Goal: Task Accomplishment & Management: Use online tool/utility

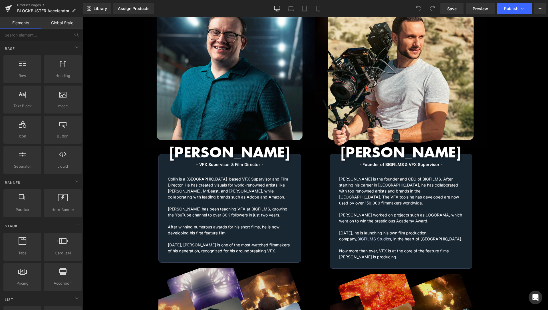
scroll to position [1026, 0]
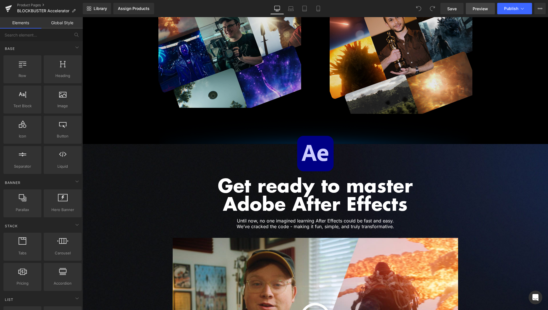
click at [486, 5] on link "Preview" at bounding box center [480, 8] width 29 height 11
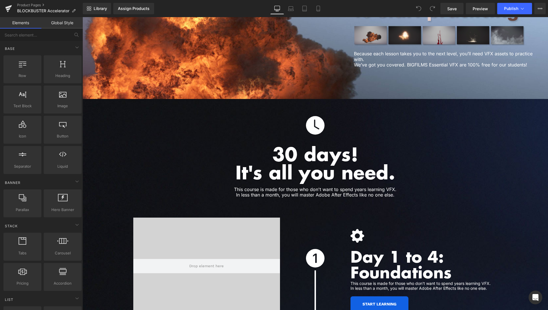
scroll to position [1551, 0]
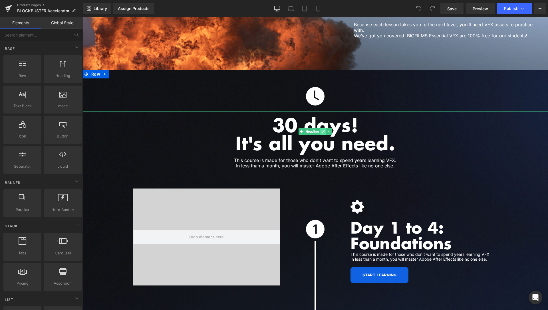
click at [322, 130] on icon at bounding box center [323, 131] width 3 height 3
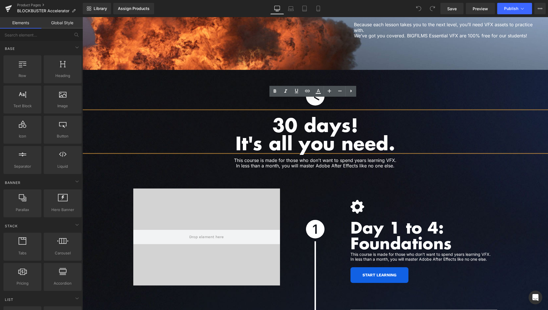
click at [307, 134] on h1 "It's all you need." at bounding box center [316, 143] width 466 height 18
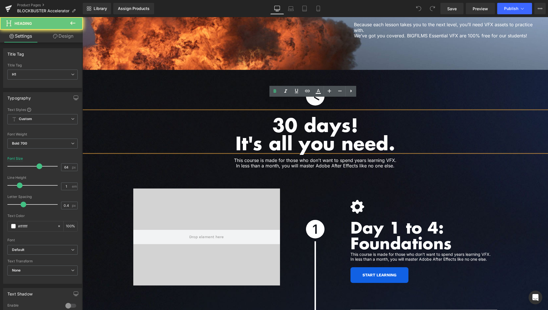
click at [307, 134] on h1 "It's all you need." at bounding box center [316, 143] width 466 height 18
paste div
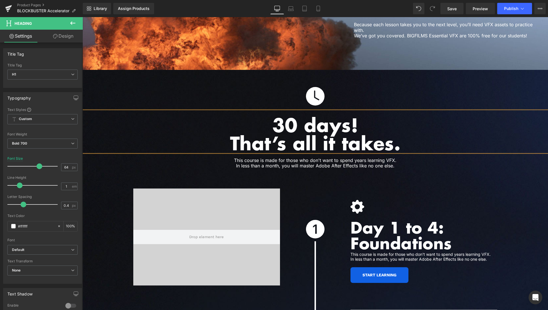
click at [254, 134] on h1 "That’s all it takes." at bounding box center [316, 143] width 466 height 18
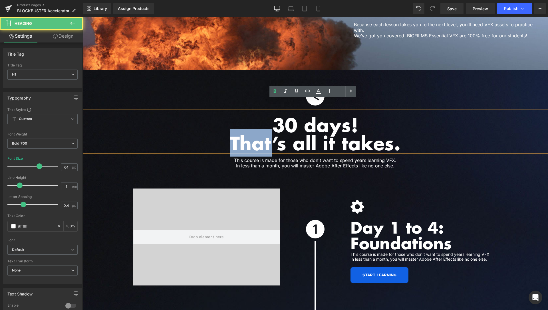
click at [254, 134] on h1 "That’s all it takes." at bounding box center [316, 143] width 466 height 18
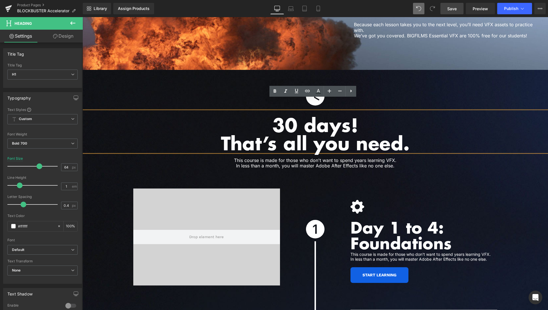
click at [450, 7] on span "Save" at bounding box center [452, 9] width 9 height 6
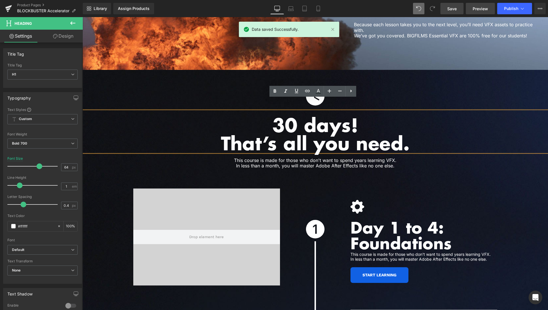
click at [480, 8] on span "Preview" at bounding box center [480, 9] width 15 height 6
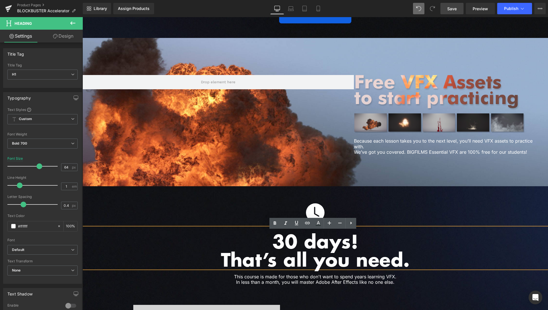
scroll to position [1405, 0]
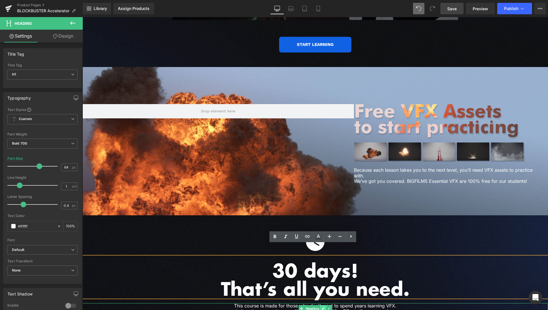
click at [320, 306] on link at bounding box center [323, 309] width 6 height 7
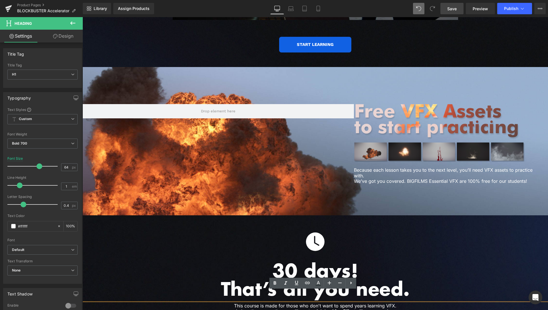
click at [236, 304] on h1 "This course is made for those who don't want to spend years learning VFX. In le…" at bounding box center [315, 309] width 294 height 11
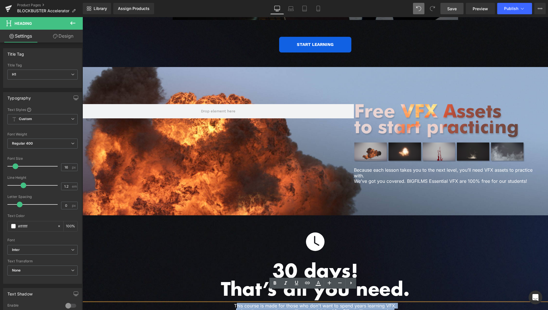
drag, startPoint x: 235, startPoint y: 294, endPoint x: 407, endPoint y: 300, distance: 172.0
click at [407, 304] on h1 "This course is made for those who don't want to spend years learning VFX. In le…" at bounding box center [315, 309] width 294 height 11
paste div
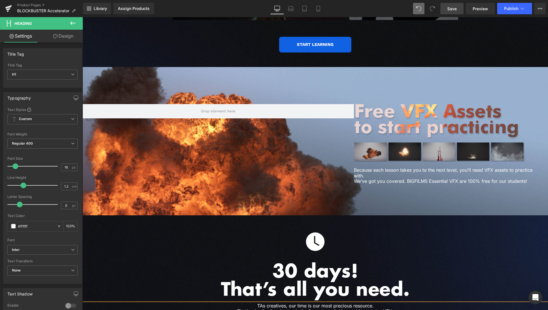
click at [254, 304] on h1 "TAs creatives, our time is our most precious resource. That’s why the Accelerat…" at bounding box center [315, 309] width 294 height 11
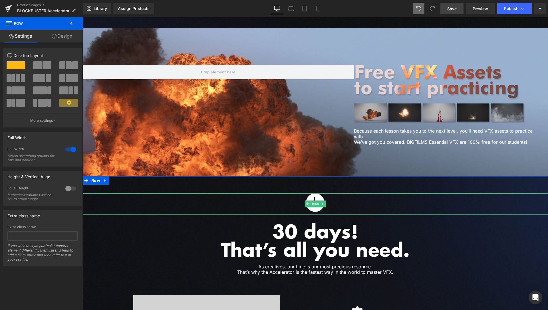
scroll to position [1434, 0]
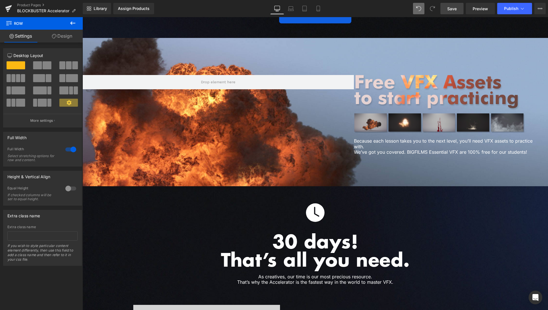
click at [458, 11] on link "Save" at bounding box center [452, 8] width 23 height 11
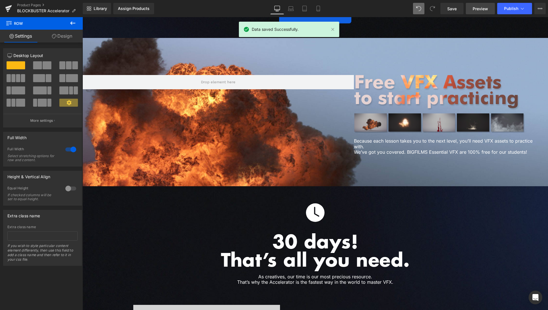
click at [479, 8] on span "Preview" at bounding box center [480, 9] width 15 height 6
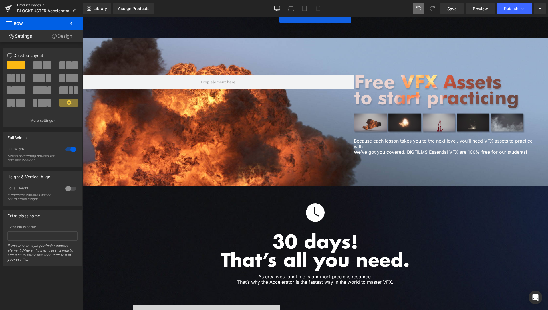
click at [40, 4] on link "Product Pages" at bounding box center [50, 5] width 66 height 5
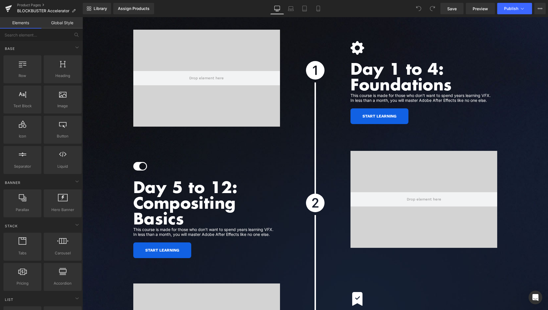
scroll to position [1716, 0]
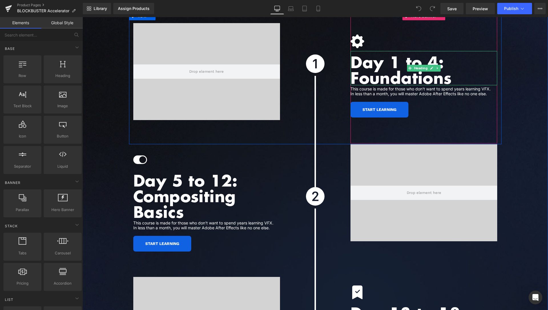
click at [365, 70] on h1 "Foundations" at bounding box center [424, 78] width 147 height 16
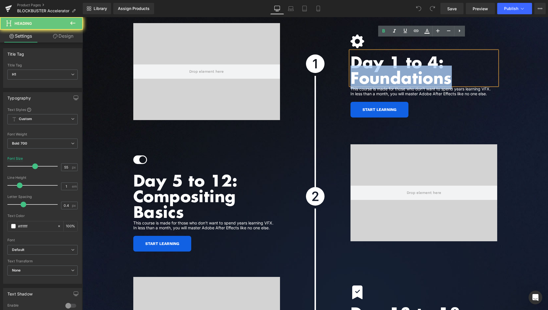
paste div
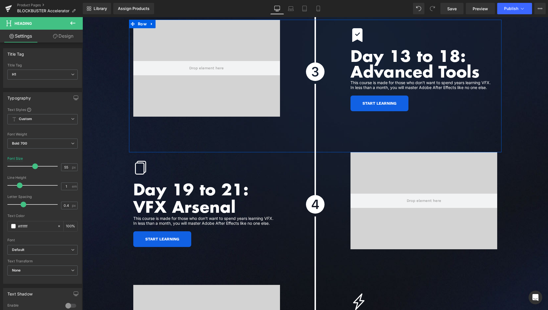
scroll to position [1979, 0]
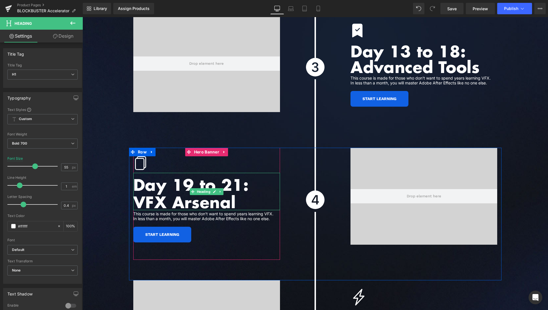
click at [145, 193] on h1 "VFX Arsenal" at bounding box center [206, 201] width 147 height 17
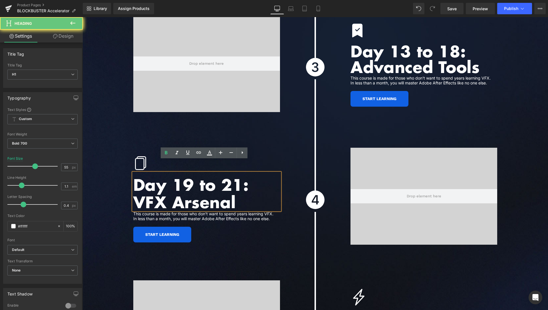
click at [145, 193] on h1 "VFX Arsenal" at bounding box center [206, 201] width 147 height 17
paste div
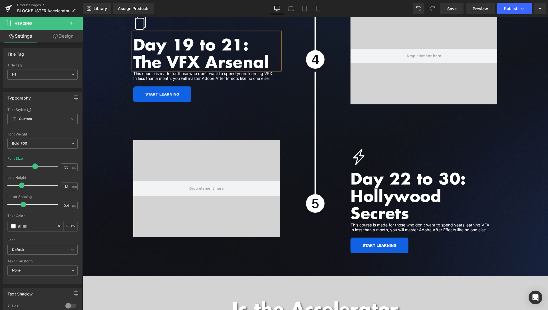
scroll to position [2124, 0]
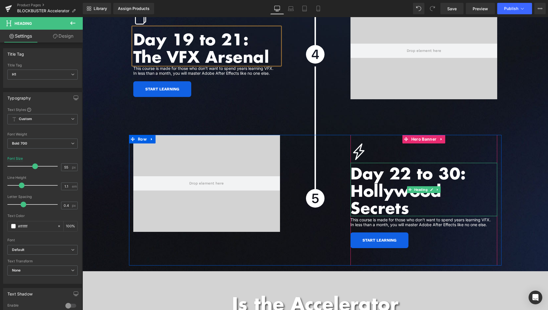
click at [360, 182] on h1 "Hollywood Secrets" at bounding box center [424, 199] width 147 height 35
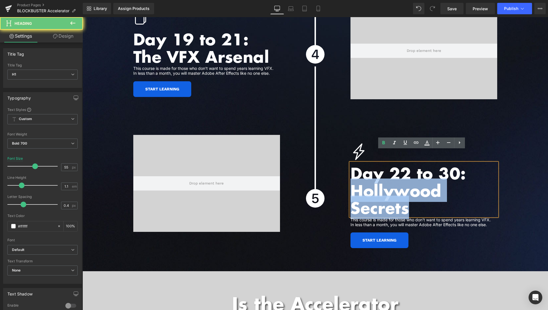
drag, startPoint x: 354, startPoint y: 177, endPoint x: 414, endPoint y: 194, distance: 62.2
click at [414, 194] on h1 "Hollywood Secrets" at bounding box center [424, 199] width 147 height 35
paste div
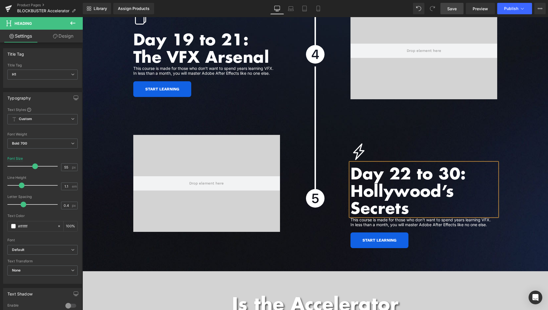
click at [456, 9] on span "Save" at bounding box center [452, 9] width 9 height 6
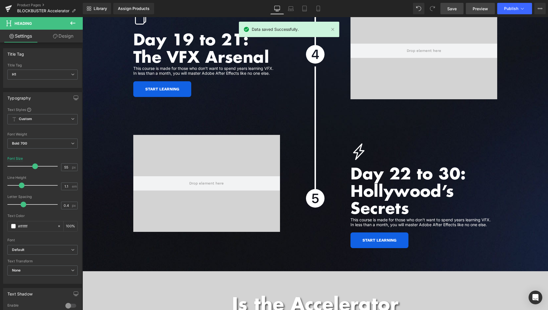
click at [485, 9] on span "Preview" at bounding box center [480, 9] width 15 height 6
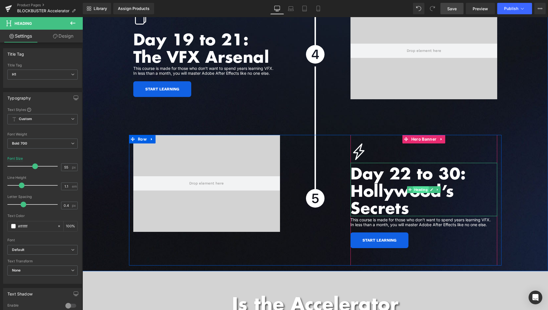
click at [420, 186] on span "Heading" at bounding box center [421, 189] width 16 height 7
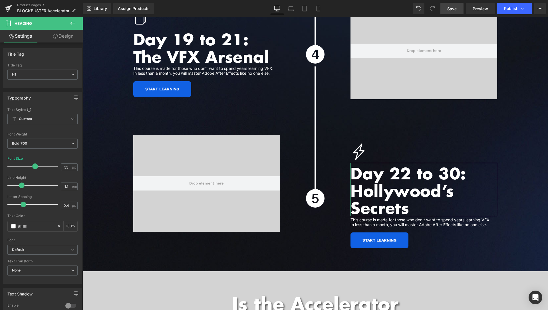
click at [66, 36] on link "Design" at bounding box center [63, 36] width 41 height 13
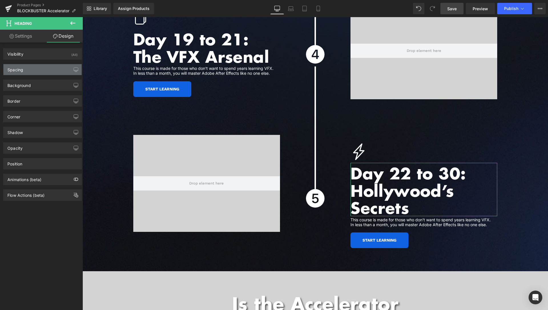
click at [30, 75] on div "Spacing" at bounding box center [42, 69] width 78 height 11
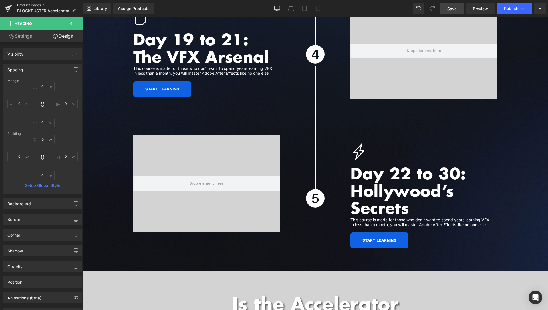
click at [40, 5] on link "Product Pages" at bounding box center [50, 5] width 66 height 5
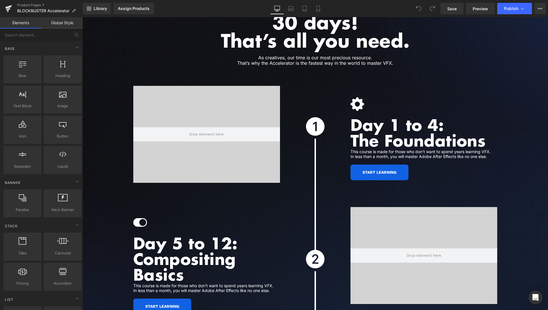
scroll to position [1677, 0]
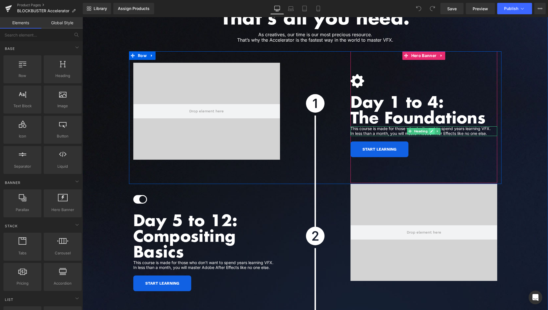
click at [431, 130] on icon at bounding box center [432, 131] width 3 height 3
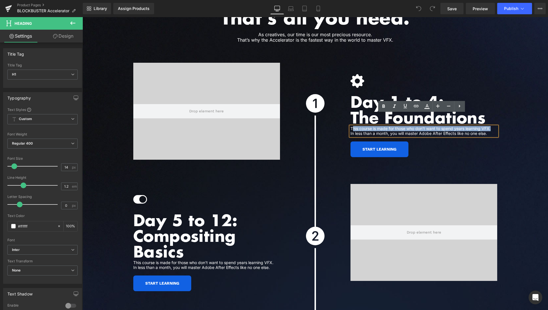
drag, startPoint x: 350, startPoint y: 116, endPoint x: 482, endPoint y: 119, distance: 131.7
click at [486, 127] on h1 "This course is made for those who don't want to spend years learning VFX. In le…" at bounding box center [424, 132] width 147 height 10
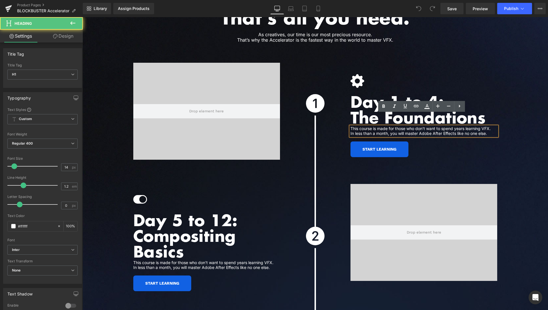
click at [478, 127] on h1 "This course is made for those who don't want to spend years learning VFX. In le…" at bounding box center [424, 132] width 147 height 10
paste div
drag, startPoint x: 350, startPoint y: 116, endPoint x: 462, endPoint y: 118, distance: 112.8
click at [478, 127] on h1 "This course is made for those who don't want to spend years learning VFX. In le…" at bounding box center [424, 132] width 147 height 10
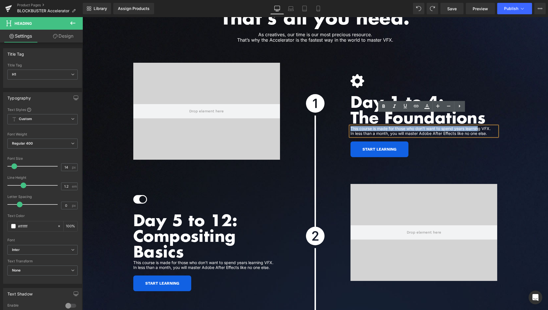
click at [344, 117] on div "Icon Separator" at bounding box center [315, 117] width 62 height 133
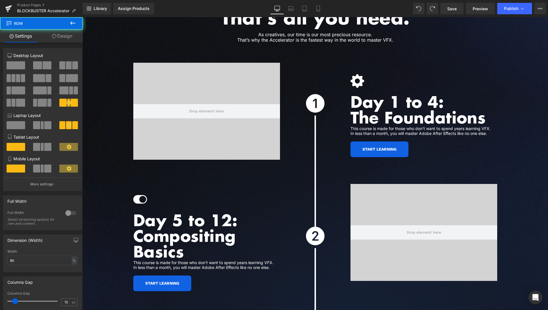
click at [351, 127] on h1 "This course is made for those who don't want to spend years learning VFX. In le…" at bounding box center [424, 132] width 147 height 10
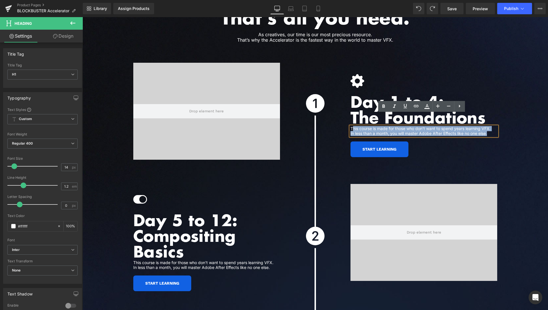
drag, startPoint x: 350, startPoint y: 116, endPoint x: 493, endPoint y: 121, distance: 143.2
click at [494, 127] on h1 "This course is made for those who don't want to spend years learning VFX. In le…" at bounding box center [424, 132] width 147 height 10
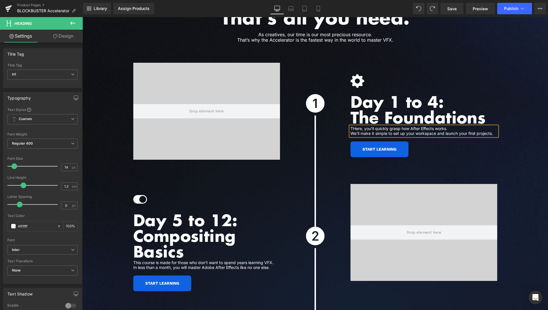
drag, startPoint x: 350, startPoint y: 115, endPoint x: 354, endPoint y: 113, distance: 4.7
click at [351, 127] on h1 "THere, you’ll quickly grasp how After Effects works. We’ll make it simple to se…" at bounding box center [424, 132] width 147 height 10
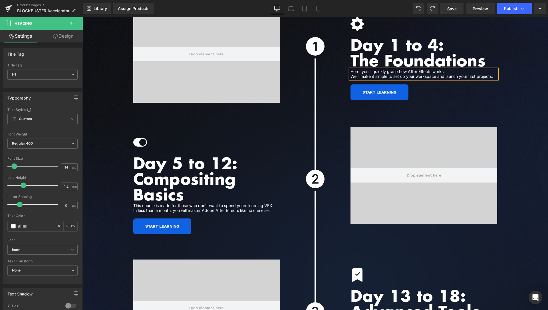
scroll to position [1735, 0]
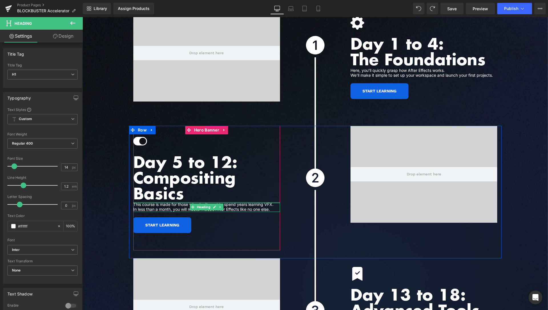
click at [139, 202] on div at bounding box center [206, 202] width 147 height 1
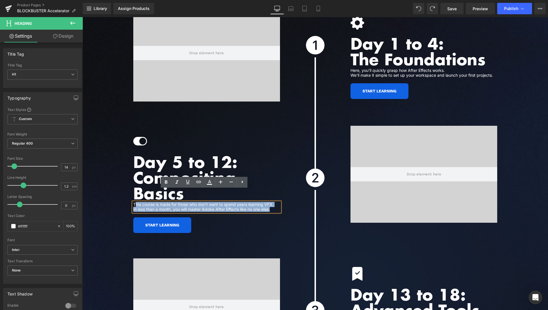
drag, startPoint x: 133, startPoint y: 192, endPoint x: 272, endPoint y: 200, distance: 139.3
click at [272, 202] on div "This course is made for those who don't want to spend years learning VFX. In le…" at bounding box center [206, 207] width 147 height 10
paste div
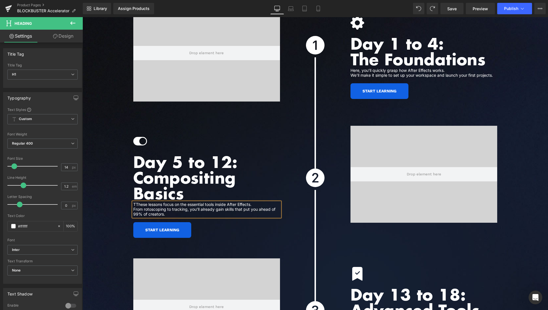
click at [133, 202] on div "TThese lessons focus on the essential tools inside After Effects. From rotoscop…" at bounding box center [206, 209] width 147 height 14
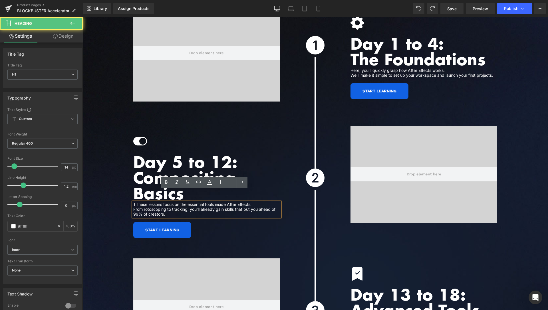
click at [141, 202] on div "TThese lessons focus on the essential tools inside After Effects. From rotoscop…" at bounding box center [206, 209] width 147 height 14
click at [140, 202] on h1 "TThese lessons focus on the essential tools inside After Effects. From rotoscop…" at bounding box center [206, 209] width 147 height 14
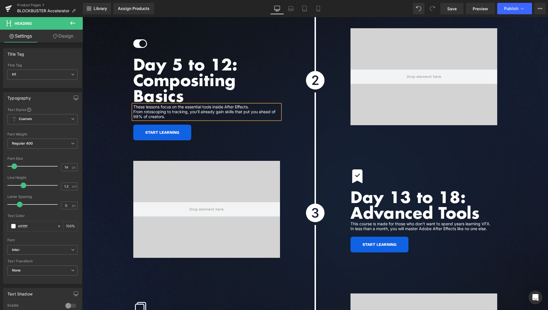
scroll to position [1852, 0]
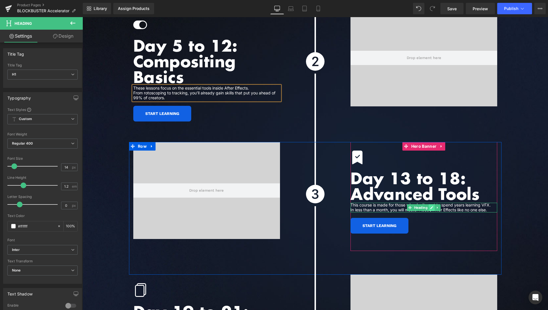
click at [429, 204] on link at bounding box center [432, 207] width 6 height 7
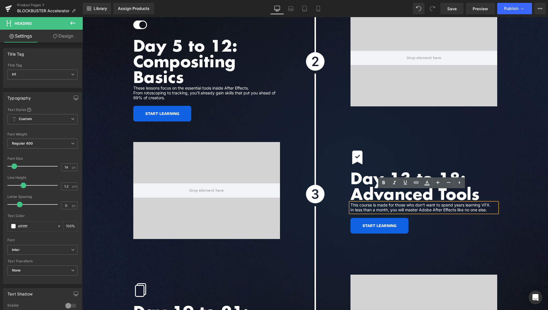
click at [370, 203] on h1 "This course is made for those who don't want to spend years learning VFX. In le…" at bounding box center [424, 208] width 147 height 10
drag, startPoint x: 350, startPoint y: 192, endPoint x: 493, endPoint y: 197, distance: 143.5
click at [493, 203] on h1 "This course is made for those who don't want to spend years learning VFX. In le…" at bounding box center [424, 208] width 147 height 10
paste div
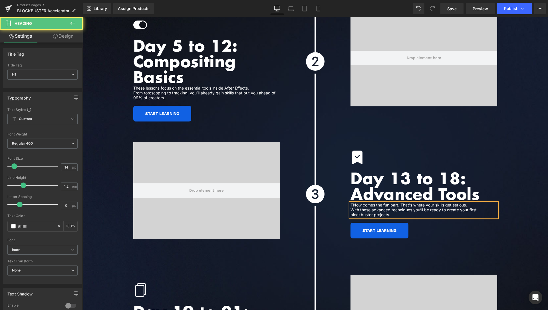
click at [362, 203] on h1 "TNow comes the fun part. That's where your skills get serious. With these advan…" at bounding box center [424, 210] width 147 height 14
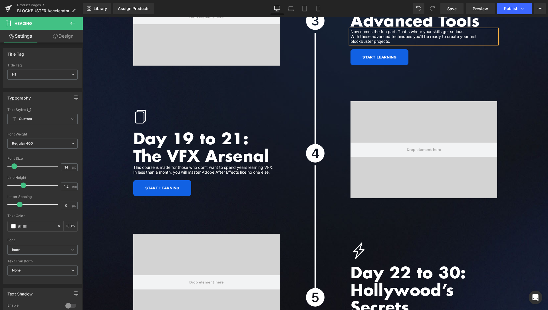
scroll to position [2026, 0]
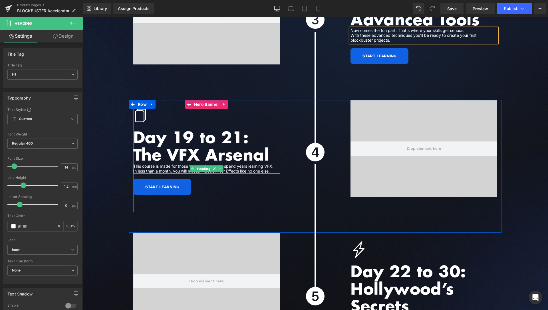
click at [148, 164] on h1 "This course is made for those who don't want to spend years learning VFX. In le…" at bounding box center [206, 169] width 147 height 10
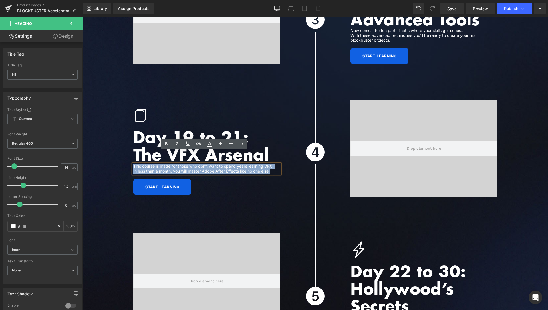
drag, startPoint x: 132, startPoint y: 154, endPoint x: 270, endPoint y: 157, distance: 138.3
click at [270, 164] on h1 "This course is made for those who don't want to spend years learning VFX. In le…" at bounding box center [206, 169] width 147 height 10
drag, startPoint x: 272, startPoint y: 159, endPoint x: 133, endPoint y: 155, distance: 138.9
click at [133, 164] on h1 "This course is made for those who don't want to spend years learning VFX. In le…" at bounding box center [206, 169] width 147 height 10
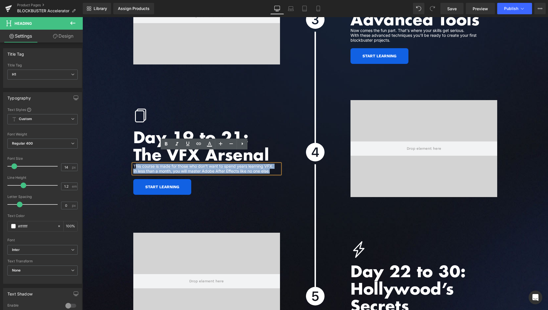
paste div
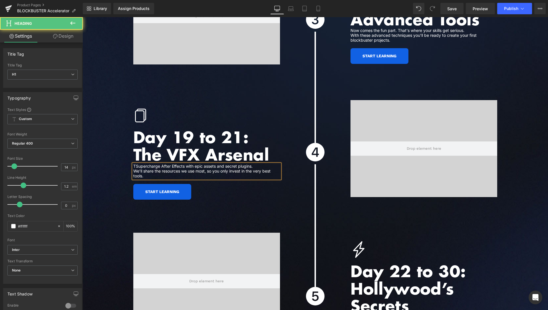
click at [133, 164] on h1 "TSupercharge After Effects with epic assets and secret plugins. We’ll share the…" at bounding box center [206, 171] width 147 height 14
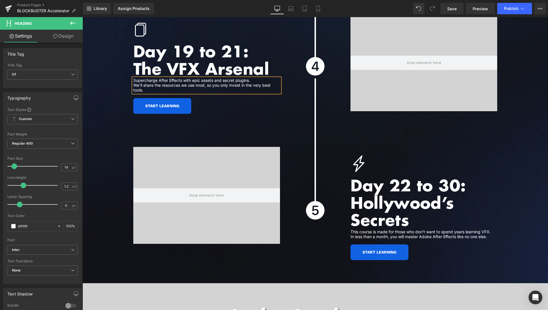
scroll to position [2114, 0]
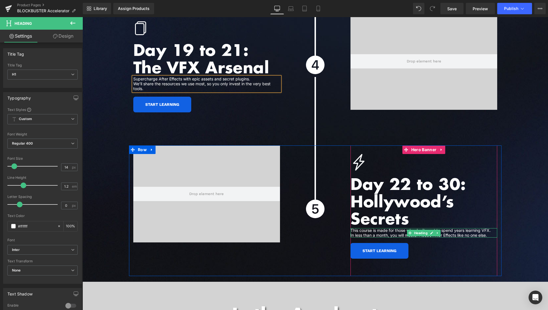
click at [374, 228] on h1 "This course is made for those who don't want to spend years learning VFX. In le…" at bounding box center [424, 233] width 147 height 10
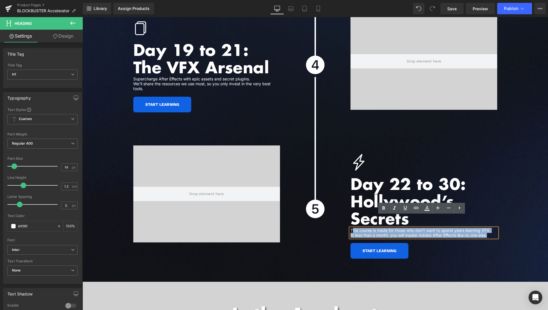
drag, startPoint x: 350, startPoint y: 219, endPoint x: 489, endPoint y: 223, distance: 138.9
click at [489, 228] on h1 "This course is made for those who don't want to spend years learning VFX. In le…" at bounding box center [424, 233] width 147 height 10
paste div
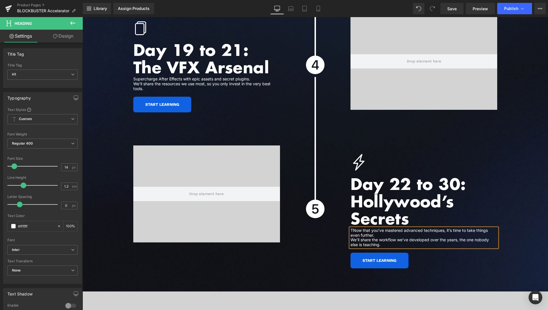
click at [352, 228] on h1 "TNow that you’ve mastered advanced techniques, it’s time to take things even fu…" at bounding box center [424, 237] width 147 height 19
click at [457, 10] on span "Save" at bounding box center [452, 9] width 9 height 6
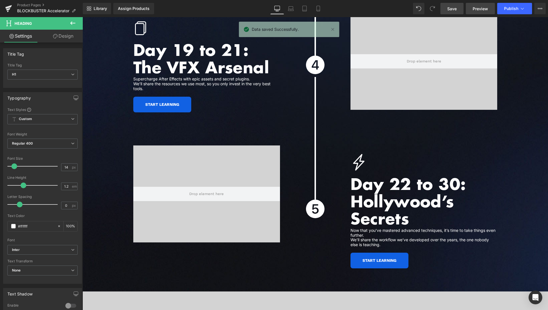
click at [483, 12] on link "Preview" at bounding box center [480, 8] width 29 height 11
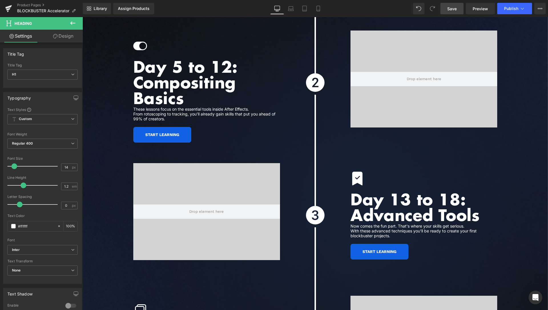
scroll to position [1793, 0]
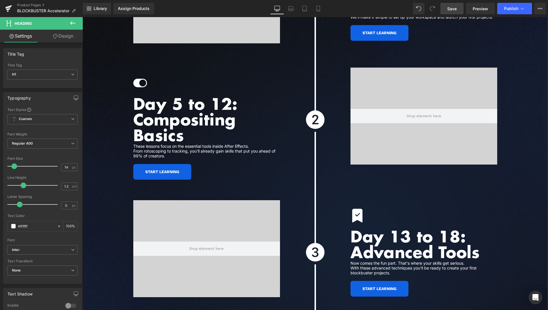
click at [194, 144] on h1 "These lessons focus on the essential tools inside After Effects. From rotoscopi…" at bounding box center [206, 151] width 147 height 14
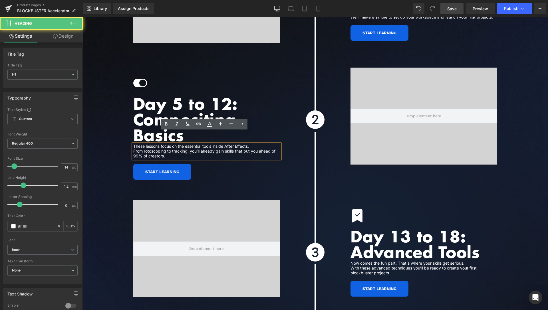
click at [258, 144] on h1 "These lessons focus on the essential tools inside After Effects. From rotoscopi…" at bounding box center [206, 151] width 147 height 14
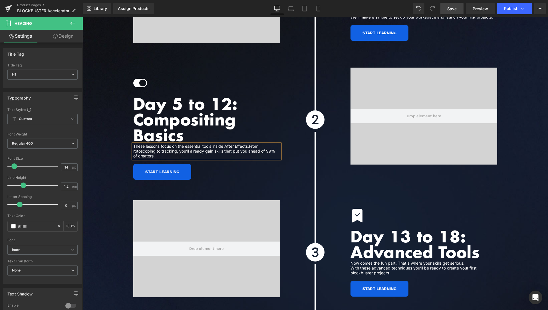
click at [455, 8] on span "Save" at bounding box center [452, 9] width 9 height 6
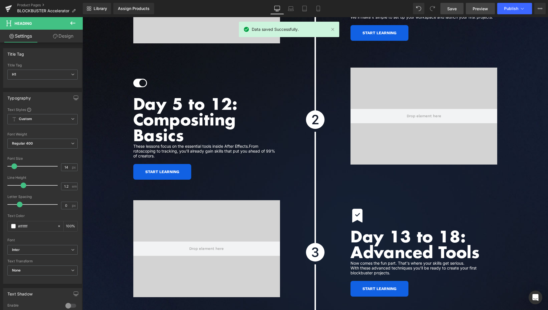
click at [479, 8] on span "Preview" at bounding box center [480, 9] width 15 height 6
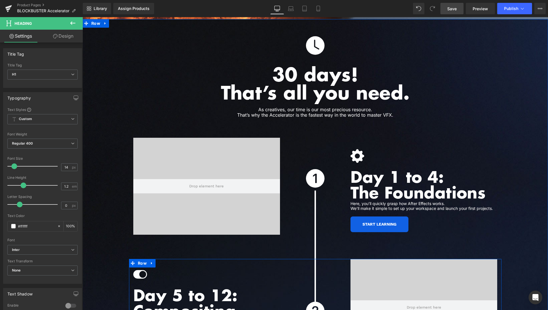
scroll to position [1589, 0]
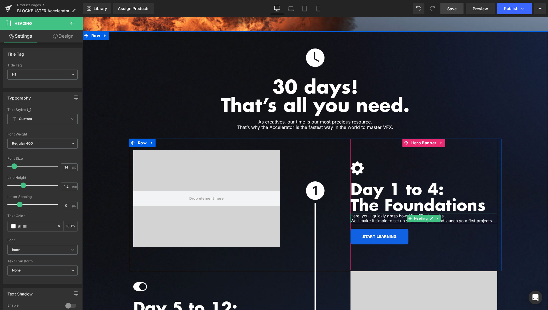
click at [448, 214] on h1 "Here, you’ll quickly grasp how After Effects works. We’ll make it simple to set…" at bounding box center [424, 219] width 147 height 10
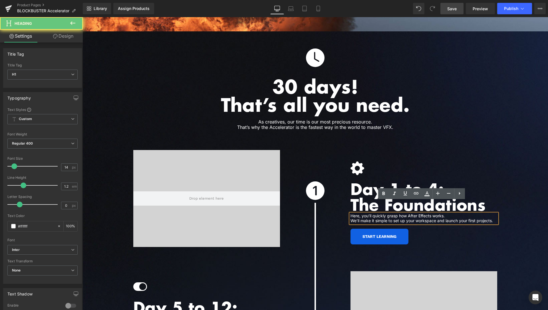
click at [451, 214] on h1 "Here, you’ll quickly grasp how After Effects works. We’ll make it simple to set…" at bounding box center [424, 219] width 147 height 10
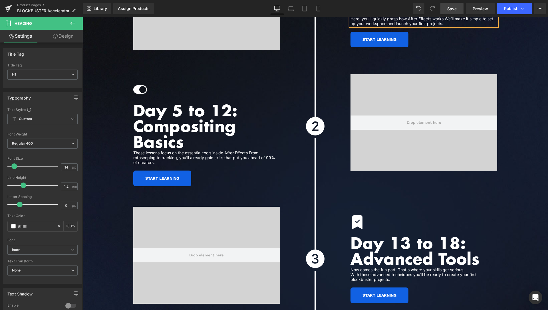
scroll to position [1793, 0]
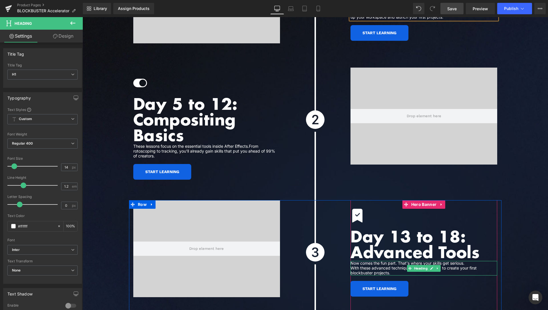
click at [472, 261] on h1 "Now comes the fun part. That's where your skills get serious. With these advanc…" at bounding box center [424, 268] width 147 height 14
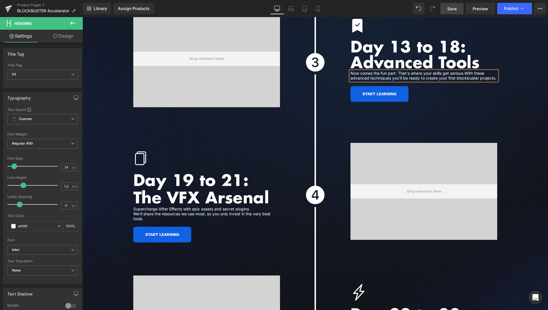
scroll to position [1997, 0]
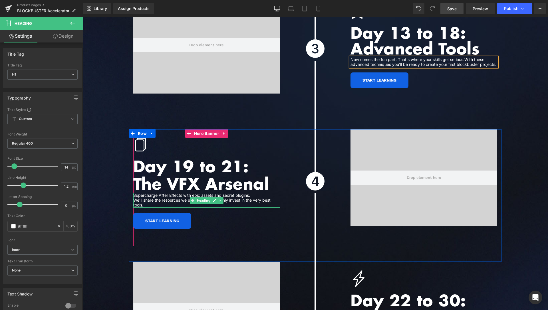
click at [256, 193] on h1 "Supercharge After Effects with epic assets and secret plugins. We’ll share the …" at bounding box center [206, 200] width 147 height 14
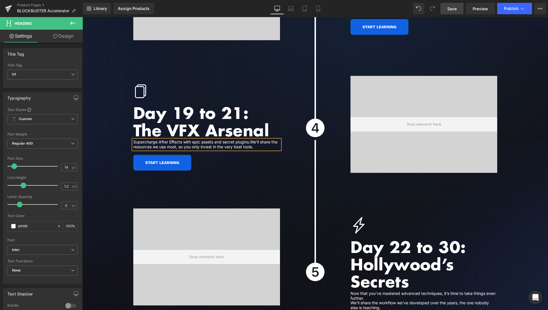
scroll to position [2172, 0]
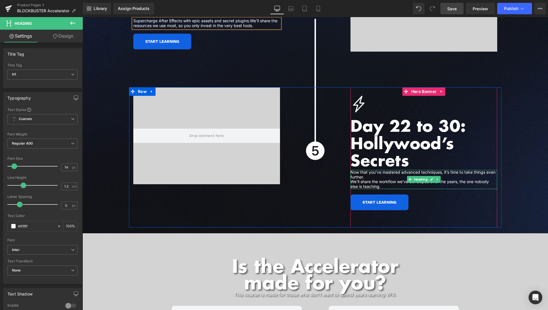
click at [370, 170] on h1 "Now that you’ve mastered advanced techniques, it’s time to take things even fur…" at bounding box center [424, 179] width 147 height 19
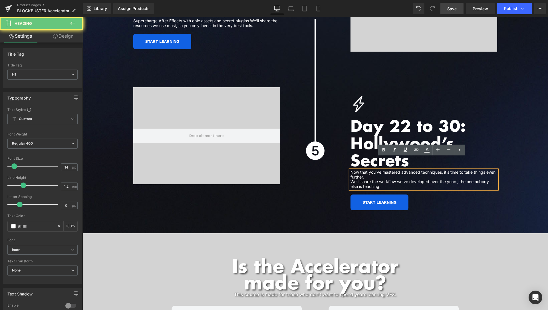
click at [370, 170] on h1 "Now that you’ve mastered advanced techniques, it’s time to take things even fur…" at bounding box center [424, 179] width 147 height 19
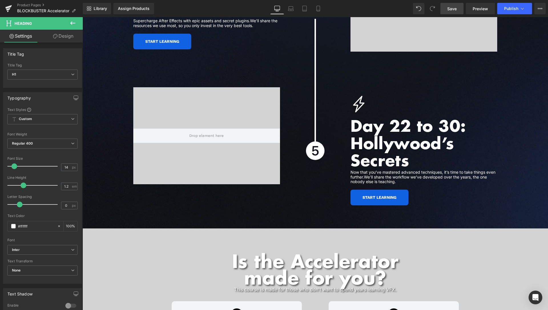
click at [459, 8] on link "Save" at bounding box center [452, 8] width 23 height 11
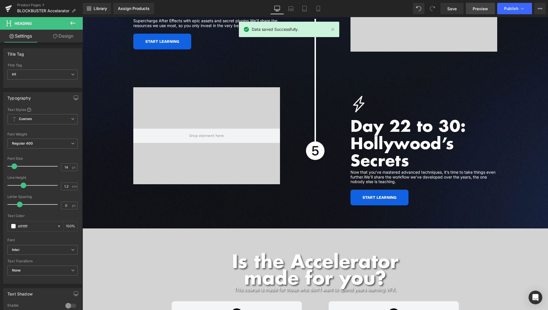
click at [484, 12] on link "Preview" at bounding box center [480, 8] width 29 height 11
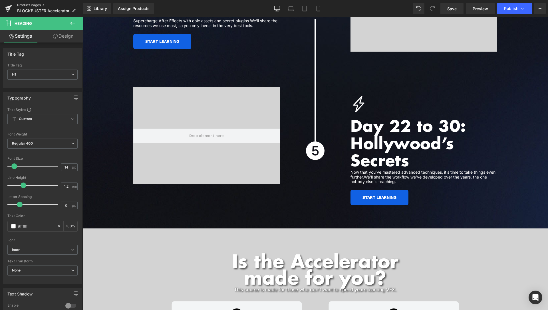
click at [35, 4] on link "Product Pages" at bounding box center [50, 5] width 66 height 5
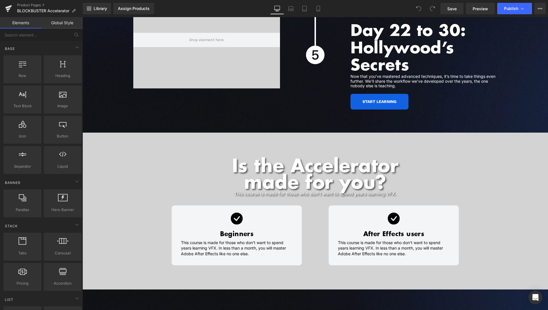
scroll to position [2341, 0]
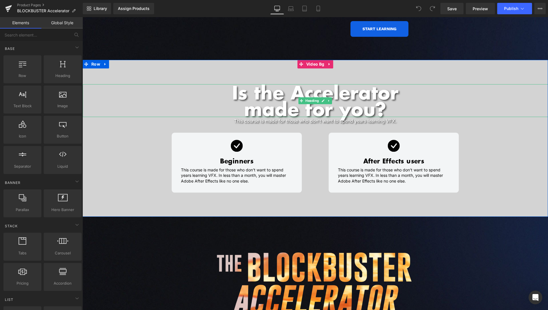
click at [255, 85] on h1 "Is the Accelerator made for you?" at bounding box center [316, 101] width 466 height 33
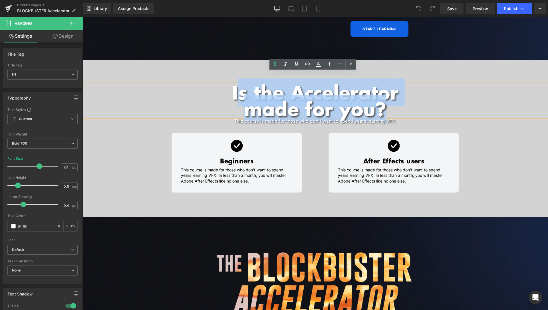
drag, startPoint x: 238, startPoint y: 80, endPoint x: 390, endPoint y: 97, distance: 152.9
click at [390, 97] on h1 "Is the Accelerator made for you?" at bounding box center [316, 101] width 466 height 33
paste div
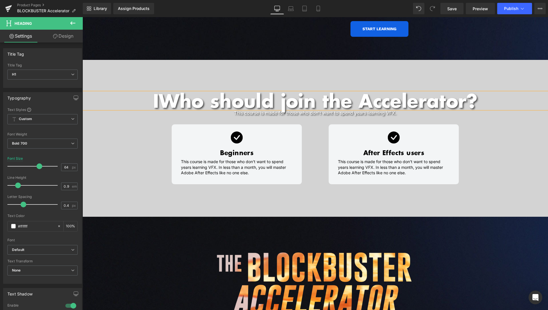
click at [159, 93] on h1 "IWho should join the Accelerator?" at bounding box center [316, 101] width 466 height 17
click at [319, 93] on h1 "Who should join the Accelerator?" at bounding box center [316, 101] width 466 height 17
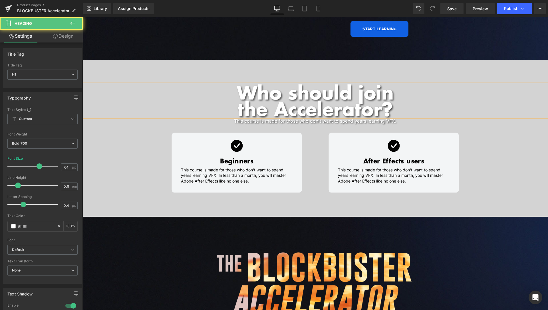
click at [274, 101] on h1 "the Accelerator?" at bounding box center [316, 109] width 466 height 17
click at [392, 85] on h1 "Who should join" at bounding box center [316, 93] width 466 height 17
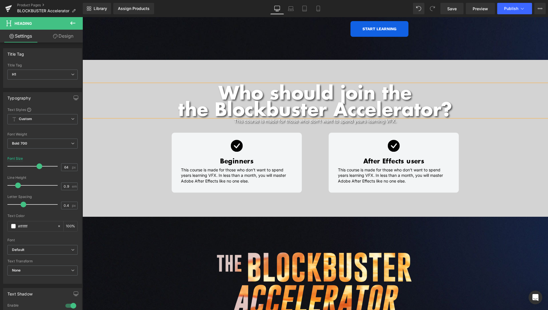
click at [190, 102] on h1 "the Blockbuster Accelerator?" at bounding box center [316, 109] width 466 height 17
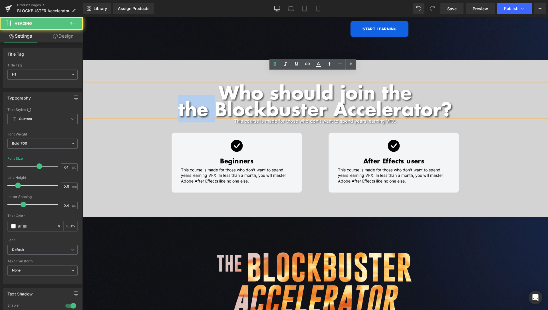
click at [190, 102] on h1 "the Blockbuster Accelerator?" at bounding box center [316, 109] width 466 height 17
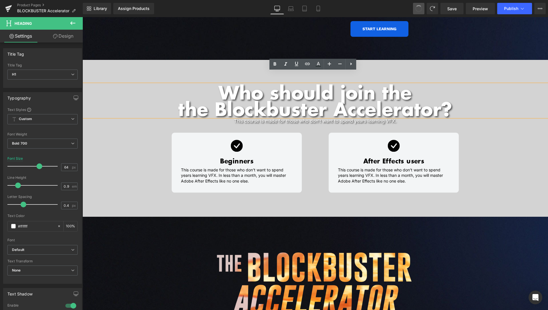
click at [423, 9] on span at bounding box center [418, 8] width 7 height 7
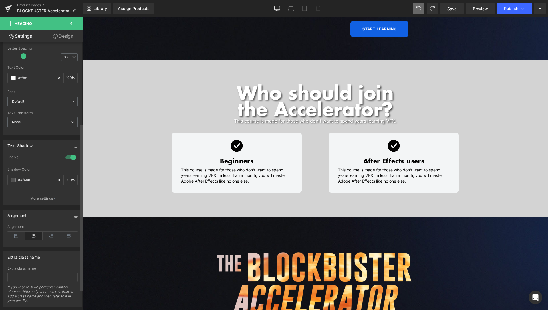
scroll to position [162, 0]
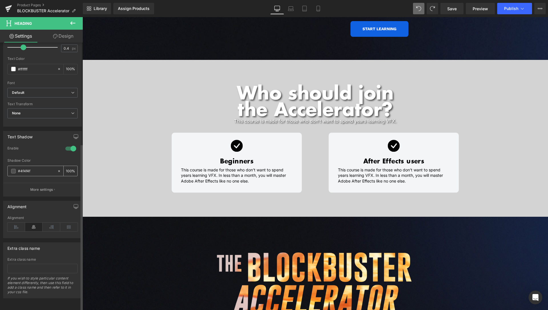
click at [14, 169] on span at bounding box center [13, 171] width 5 height 5
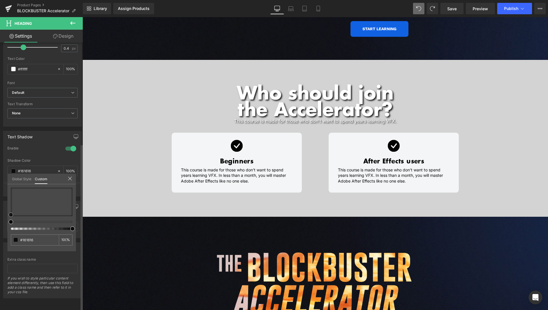
drag, startPoint x: 12, startPoint y: 208, endPoint x: 9, endPoint y: 219, distance: 12.0
click at [10, 219] on div "#4f4f4f 100 %" at bounding box center [41, 220] width 69 height 64
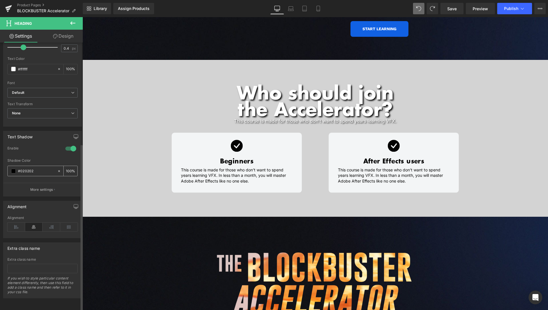
drag, startPoint x: 65, startPoint y: 165, endPoint x: 57, endPoint y: 166, distance: 7.5
click at [66, 168] on input "100" at bounding box center [69, 171] width 6 height 6
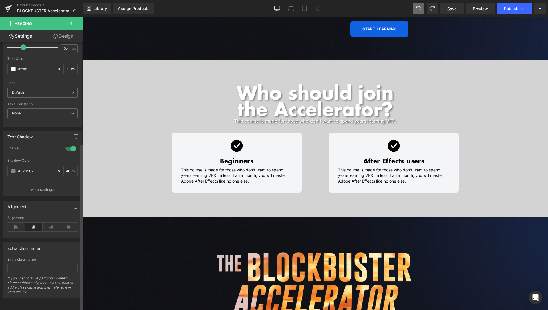
type input "40"
click at [2, 171] on div "Text Shadow 1 Enable rgba(79, 79, 79, 1) Shadow Color #4f4f4f 40 % More settings" at bounding box center [42, 162] width 85 height 70
click at [463, 10] on link "Save" at bounding box center [452, 8] width 23 height 11
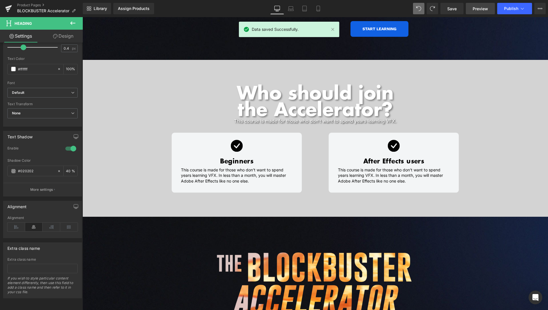
click at [493, 10] on link "Preview" at bounding box center [480, 8] width 29 height 11
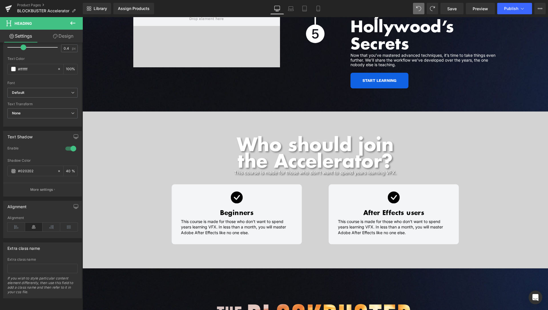
scroll to position [2283, 0]
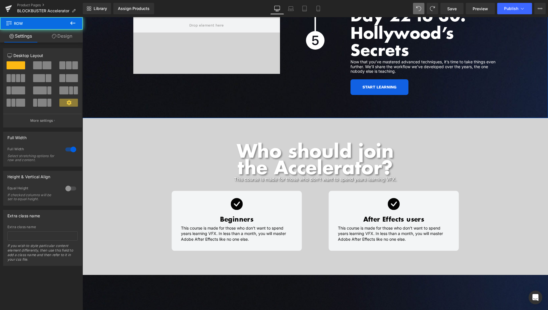
click at [65, 41] on link "Design" at bounding box center [61, 36] width 41 height 13
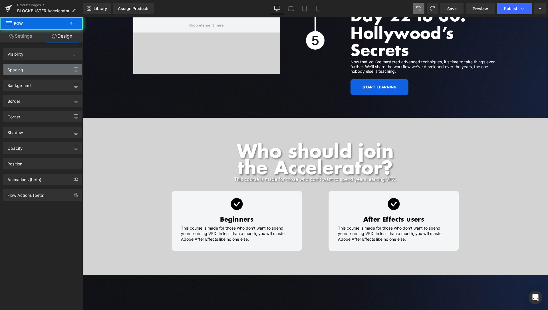
click at [44, 71] on div "Spacing" at bounding box center [42, 69] width 78 height 11
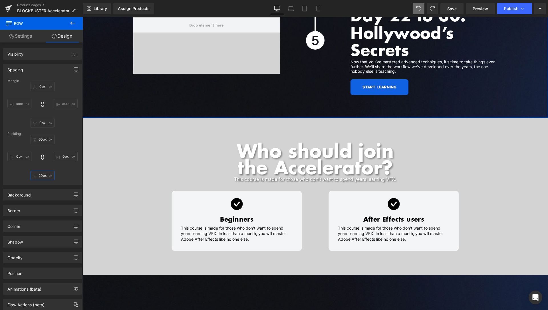
click at [37, 176] on input "20px" at bounding box center [43, 175] width 24 height 9
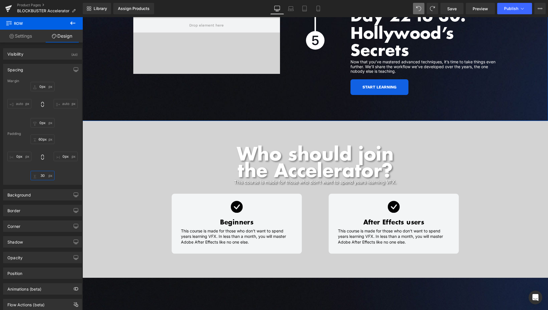
click at [40, 175] on input "30" at bounding box center [43, 175] width 24 height 9
click at [41, 175] on input "30" at bounding box center [43, 175] width 24 height 9
type input "25"
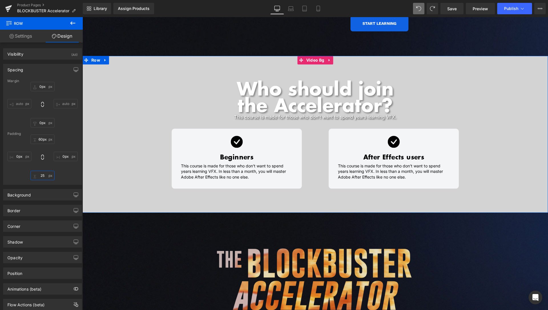
scroll to position [2370, 0]
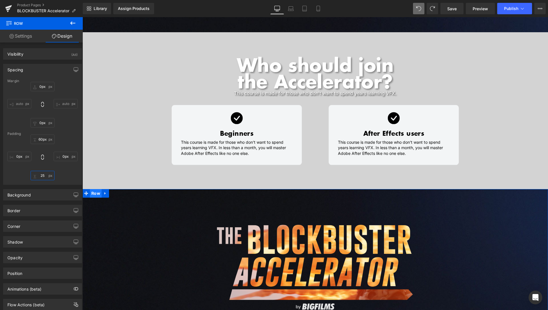
click at [93, 189] on span "Row" at bounding box center [96, 193] width 12 height 9
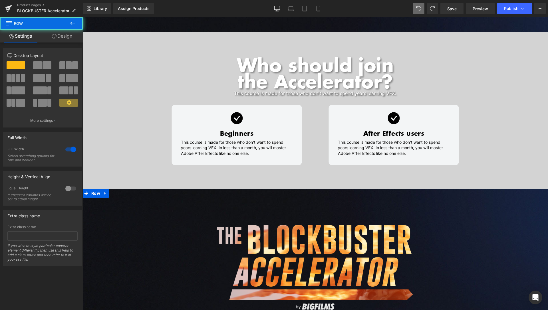
click at [59, 34] on link "Design" at bounding box center [61, 36] width 41 height 13
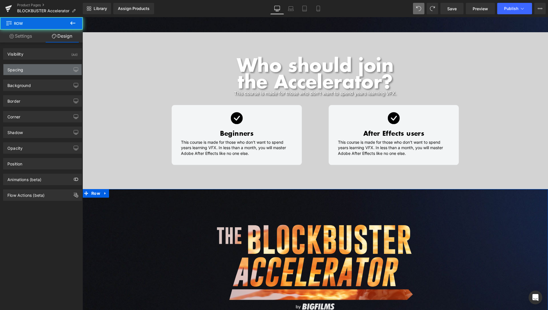
click at [37, 73] on div "Spacing" at bounding box center [42, 69] width 78 height 11
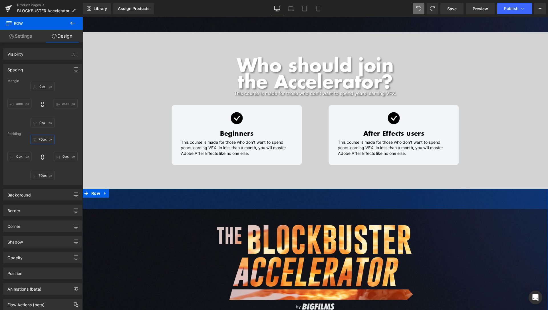
click at [39, 140] on input "70px" at bounding box center [43, 139] width 24 height 9
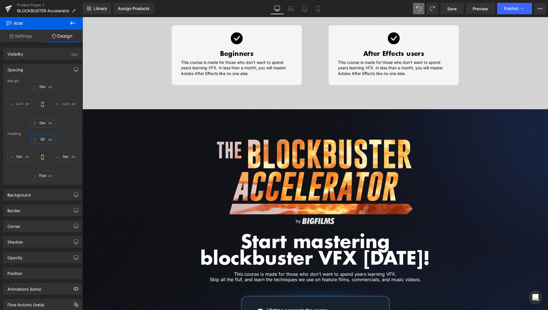
scroll to position [2457, 0]
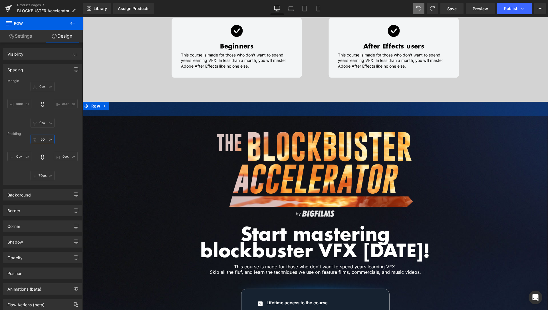
click at [40, 139] on input "50" at bounding box center [43, 139] width 24 height 9
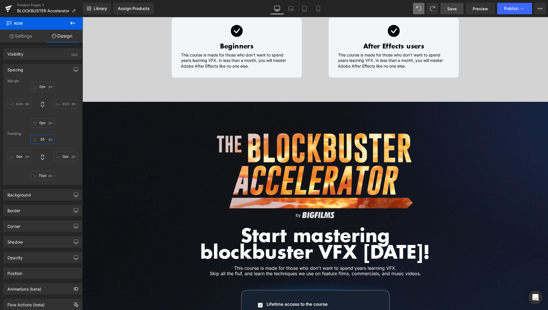
type input "55"
click at [456, 10] on span "Save" at bounding box center [452, 9] width 9 height 6
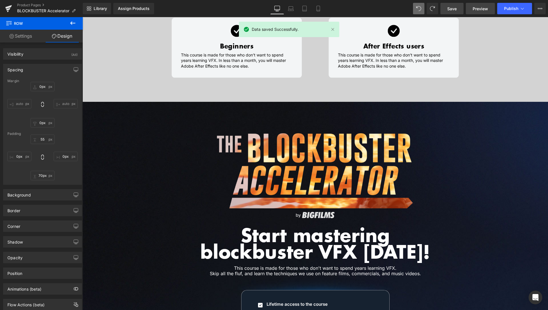
click at [478, 9] on span "Preview" at bounding box center [480, 9] width 15 height 6
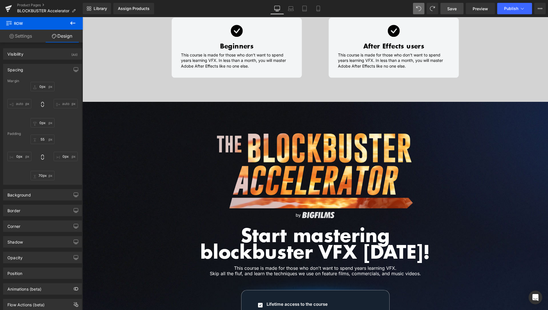
click at [73, 22] on icon at bounding box center [72, 23] width 7 height 7
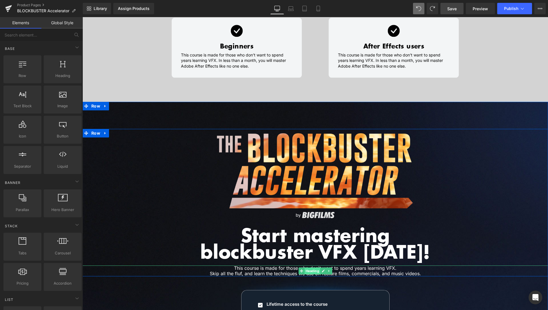
click at [312, 268] on span "Heading" at bounding box center [312, 271] width 16 height 7
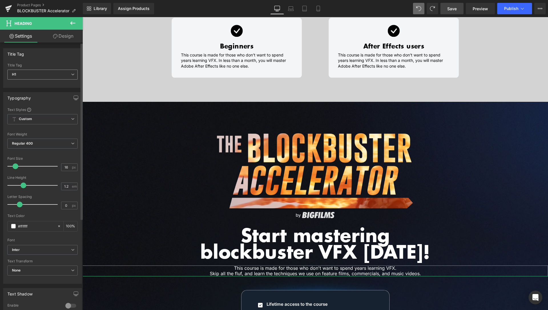
click at [17, 76] on span "H1" at bounding box center [42, 75] width 70 height 10
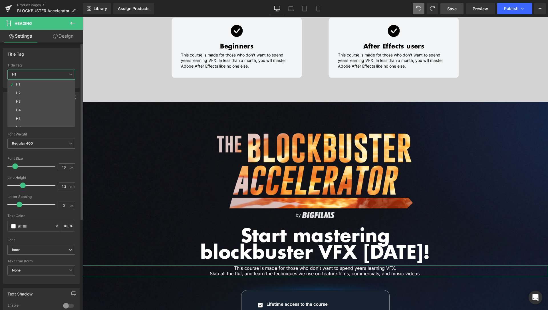
click at [0, 73] on div "Title Tag H1 H2 H3 H4 H5 H6 Title Tag H1 H1 H2 H3 H4 H5 H6" at bounding box center [41, 66] width 83 height 44
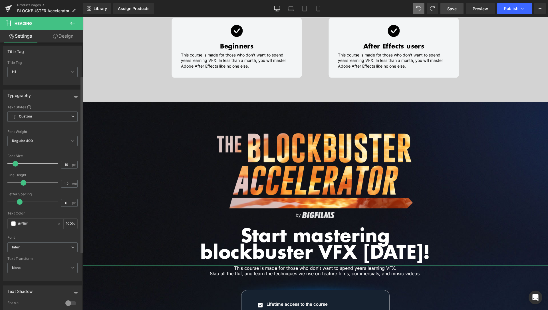
scroll to position [0, 0]
click at [19, 117] on b "Custom" at bounding box center [25, 119] width 13 height 5
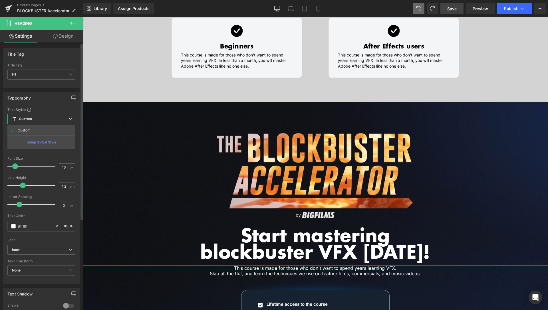
click at [19, 117] on b "Custom" at bounding box center [25, 119] width 13 height 5
click at [0, 108] on div "Typography Text Styles Custom Custom Setup Global Style Custom Setup Global Sty…" at bounding box center [42, 186] width 85 height 196
click at [33, 5] on link "Product Pages" at bounding box center [50, 5] width 66 height 5
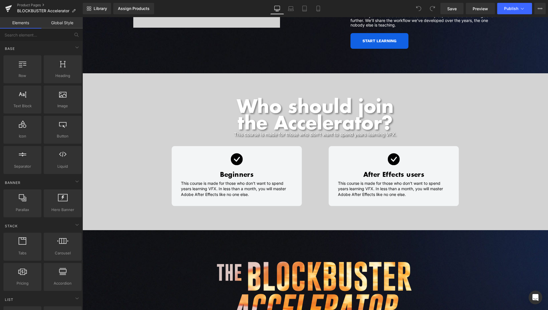
scroll to position [2342, 0]
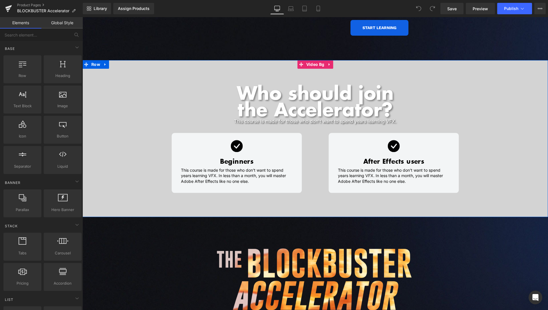
click at [287, 119] on h1 "This course is made for those who don't want to spend years learning VFX." at bounding box center [316, 121] width 466 height 5
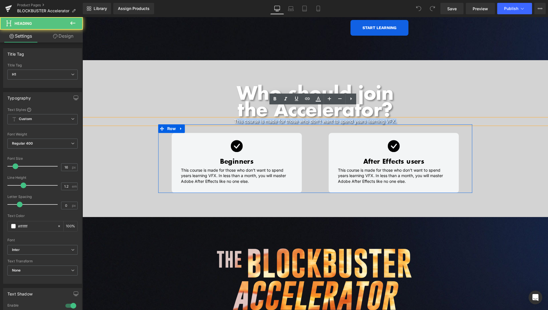
drag, startPoint x: 234, startPoint y: 109, endPoint x: 403, endPoint y: 116, distance: 168.9
click at [403, 116] on span "Who should join the Accelerator? Heading This course is made for those who don'…" at bounding box center [316, 139] width 466 height 108
paste div
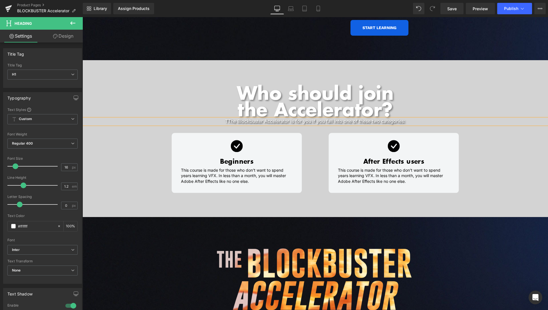
click at [226, 119] on h1 "TThe Blockbuster Accelerator is for you if you fall into one of these two categ…" at bounding box center [316, 121] width 466 height 5
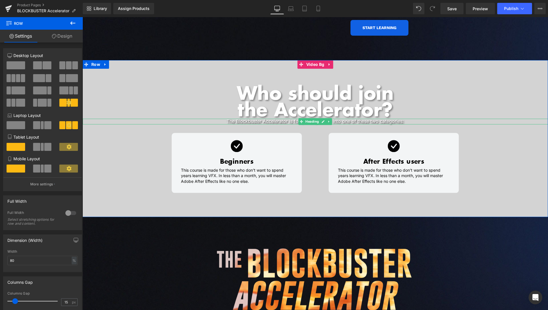
click at [401, 119] on h1 "The Blockbuster Accelerator is for you if you fall into one of these two catego…" at bounding box center [316, 121] width 466 height 5
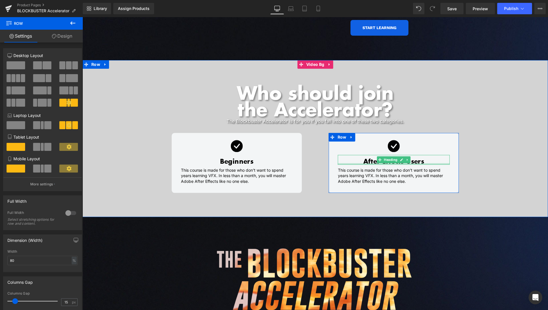
click at [416, 158] on h1 "After Effects users" at bounding box center [394, 161] width 112 height 7
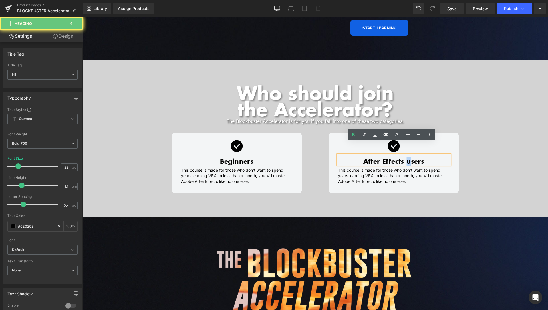
drag, startPoint x: 407, startPoint y: 150, endPoint x: 414, endPoint y: 141, distance: 11.0
click at [405, 158] on h1 "After Effects users" at bounding box center [394, 161] width 112 height 7
click at [406, 158] on h1 "After Effects Users" at bounding box center [394, 161] width 112 height 7
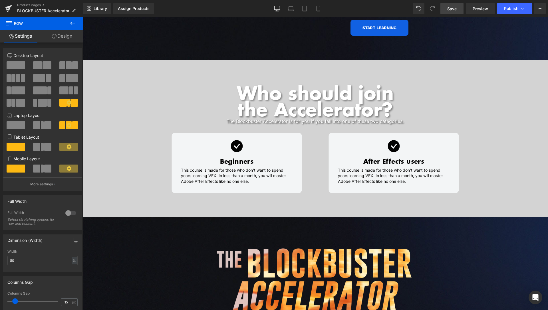
drag, startPoint x: 455, startPoint y: 11, endPoint x: 221, endPoint y: 287, distance: 362.0
click at [455, 11] on span "Save" at bounding box center [452, 9] width 9 height 6
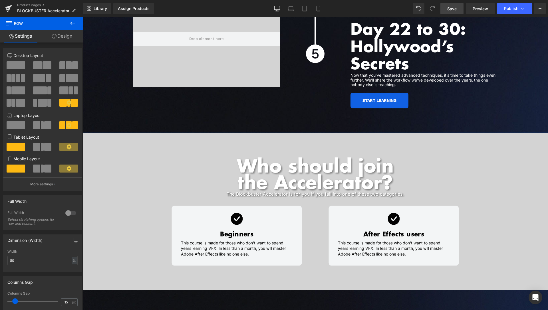
scroll to position [2282, 0]
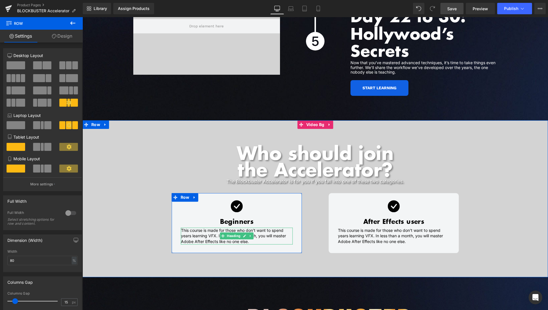
drag, startPoint x: 211, startPoint y: 223, endPoint x: 247, endPoint y: 227, distance: 36.4
click at [211, 228] on h1 "This course is made for those who don't want to spend years learning VFX. In le…" at bounding box center [237, 236] width 112 height 17
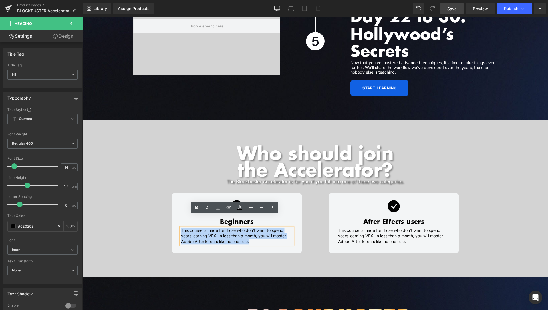
drag, startPoint x: 250, startPoint y: 230, endPoint x: 179, endPoint y: 218, distance: 72.3
click at [181, 228] on h1 "This course is made for those who don't want to spend years learning VFX. In le…" at bounding box center [237, 236] width 112 height 17
paste div
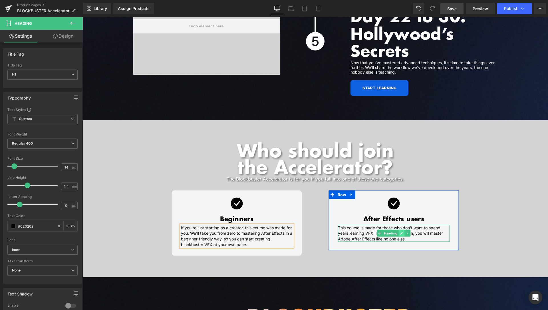
click at [400, 232] on icon at bounding box center [401, 233] width 3 height 3
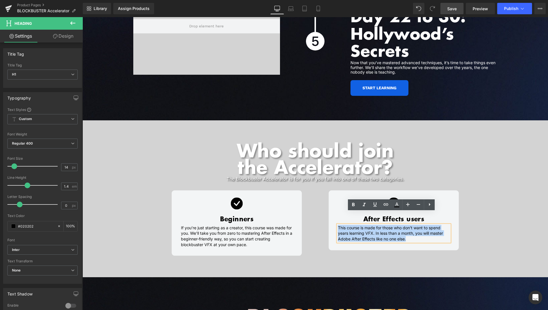
drag, startPoint x: 412, startPoint y: 228, endPoint x: 336, endPoint y: 217, distance: 76.8
click at [338, 225] on h1 "This course is made for those who don't want to spend years learning VFX. In le…" at bounding box center [394, 233] width 112 height 17
paste div
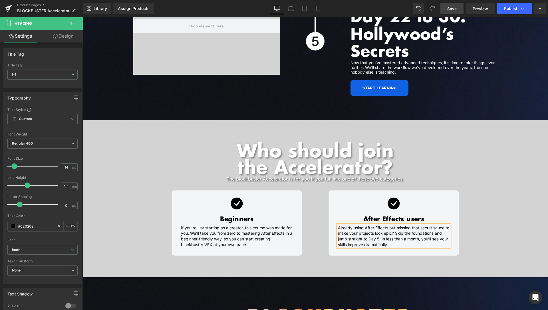
click at [413, 230] on h1 "Already using After Effects but missing that secret sauce to make your projects…" at bounding box center [394, 236] width 112 height 22
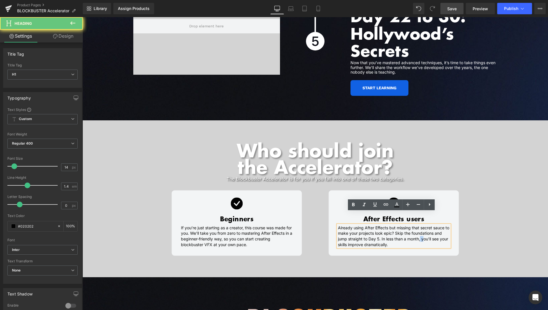
drag, startPoint x: 419, startPoint y: 226, endPoint x: 421, endPoint y: 228, distance: 3.0
click at [421, 228] on h1 "Already using After Effects but missing that secret sauce to make your projects…" at bounding box center [394, 236] width 112 height 22
click at [421, 226] on h1 "Already using After Effects but missing that secret sauce to make your projects…" at bounding box center [394, 236] width 112 height 22
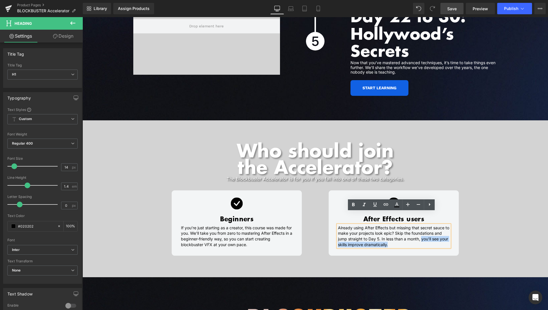
drag, startPoint x: 420, startPoint y: 226, endPoint x: 423, endPoint y: 231, distance: 5.4
click at [423, 231] on h1 "Already using After Effects but missing that secret sauce to make your projects…" at bounding box center [394, 236] width 112 height 22
click at [422, 229] on h1 "Already using After Effects but missing that secret sauce to make your projects…" at bounding box center [394, 236] width 112 height 22
drag, startPoint x: 420, startPoint y: 227, endPoint x: 422, endPoint y: 233, distance: 6.0
click at [422, 233] on h1 "Already using After Effects but missing that secret sauce to make your projects…" at bounding box center [394, 236] width 112 height 22
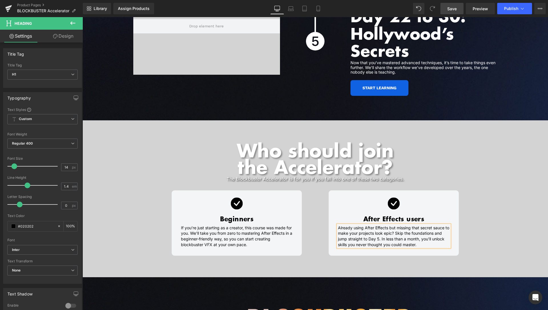
click at [450, 12] on link "Save" at bounding box center [452, 8] width 23 height 11
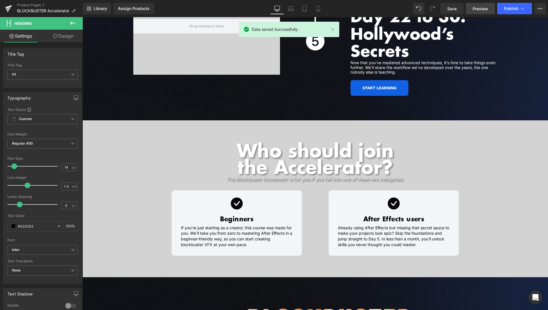
click at [478, 9] on span "Preview" at bounding box center [480, 9] width 15 height 6
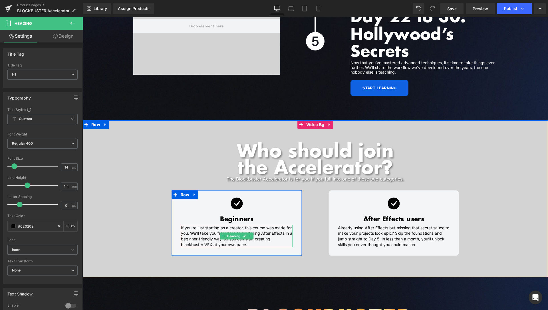
click at [273, 225] on h1 "If you’re just starting as a creator, this course was made for you. We’ll take …" at bounding box center [237, 236] width 112 height 22
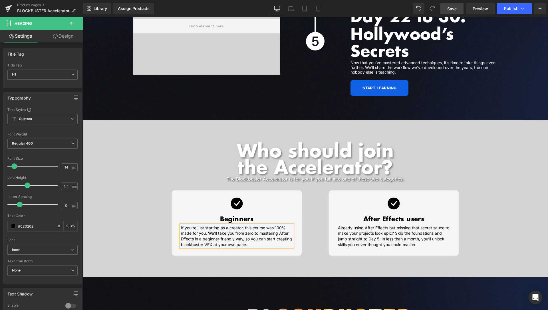
click at [458, 4] on link "Save" at bounding box center [452, 8] width 23 height 11
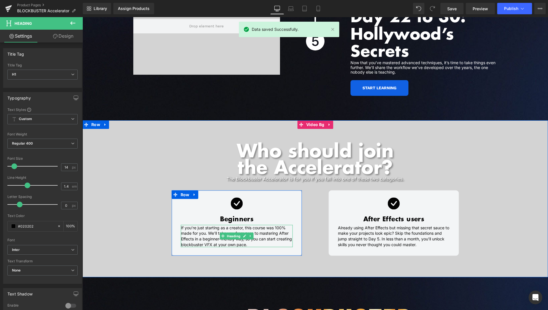
click at [270, 225] on h1 "If you’re just starting as a creator, this course was 100% made for you. We’ll …" at bounding box center [237, 236] width 112 height 22
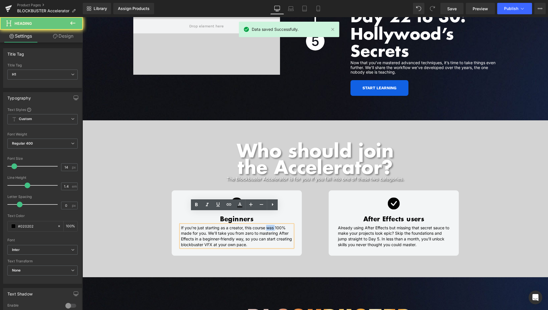
click at [270, 225] on h1 "If you’re just starting as a creator, this course was 100% made for you. We’ll …" at bounding box center [237, 236] width 112 height 22
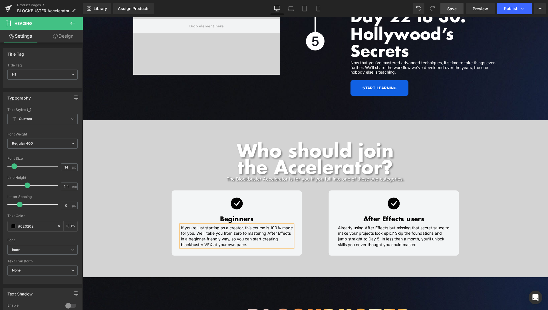
click at [457, 7] on span "Save" at bounding box center [452, 9] width 9 height 6
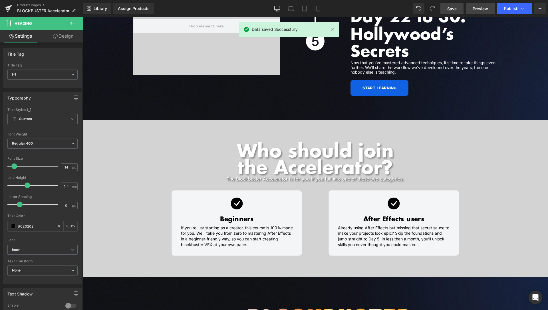
click at [476, 7] on span "Preview" at bounding box center [480, 9] width 15 height 6
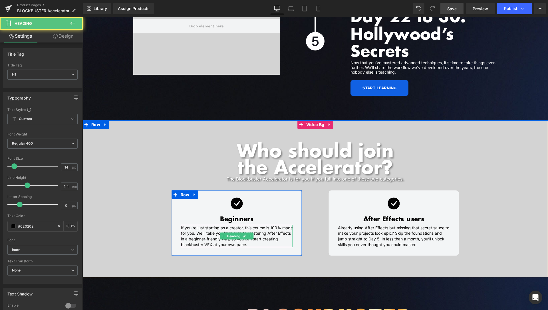
click at [231, 234] on h1 "If you’re just starting as a creator, this course is 100% made for you. We’ll t…" at bounding box center [237, 236] width 112 height 22
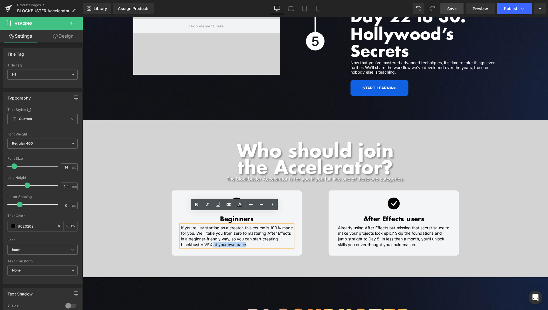
drag, startPoint x: 227, startPoint y: 232, endPoint x: 259, endPoint y: 234, distance: 32.1
click at [259, 234] on h1 "If you’re just starting as a creator, this course is 100% made for you. We’ll t…" at bounding box center [237, 236] width 112 height 22
drag, startPoint x: 450, startPoint y: 9, endPoint x: 436, endPoint y: 9, distance: 13.4
click at [450, 9] on span "Save" at bounding box center [452, 9] width 9 height 6
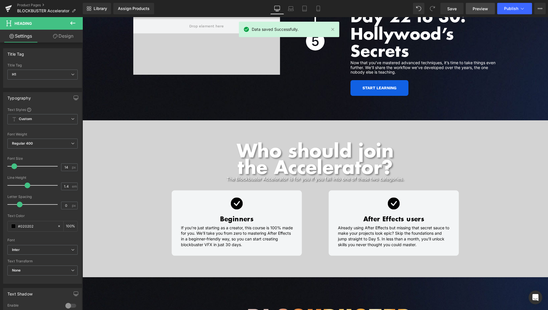
click at [479, 6] on span "Preview" at bounding box center [480, 9] width 15 height 6
click at [40, 5] on link "Product Pages" at bounding box center [50, 5] width 66 height 5
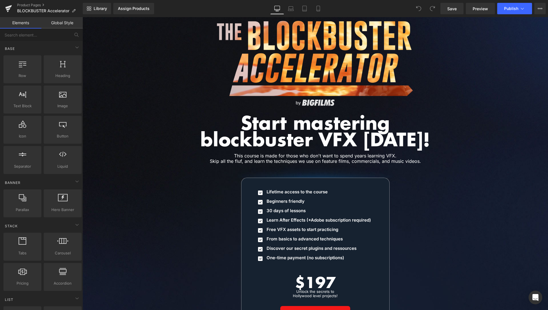
scroll to position [2590, 0]
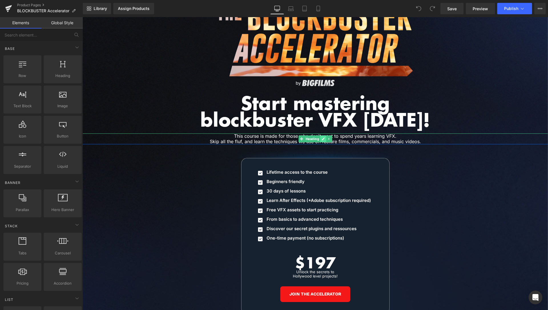
click at [322, 138] on icon at bounding box center [323, 139] width 3 height 3
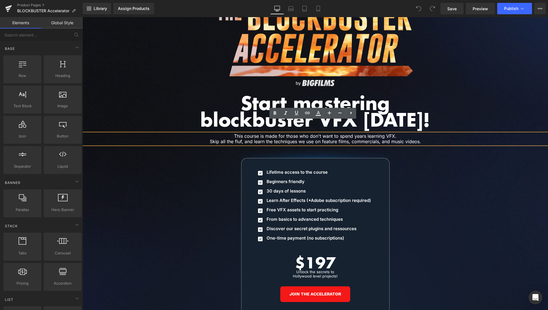
click at [245, 134] on h1 "This course is made for those who don't want to spend years learning VFX." at bounding box center [315, 136] width 294 height 5
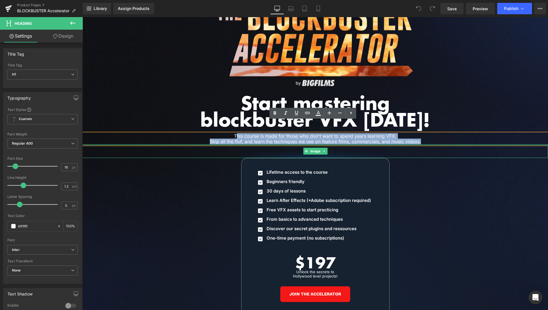
drag, startPoint x: 234, startPoint y: 123, endPoint x: 414, endPoint y: 129, distance: 180.3
click at [435, 133] on div "Image Image Start mastering blockbuster VFX today! Heading This course is made …" at bounding box center [316, 233] width 466 height 496
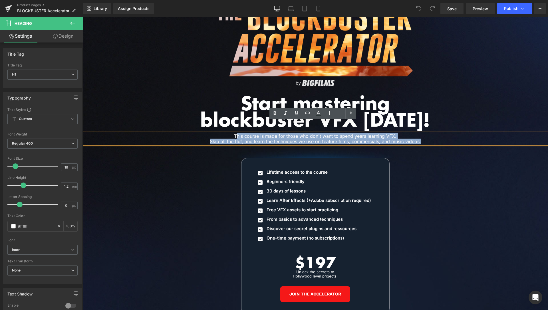
paste div
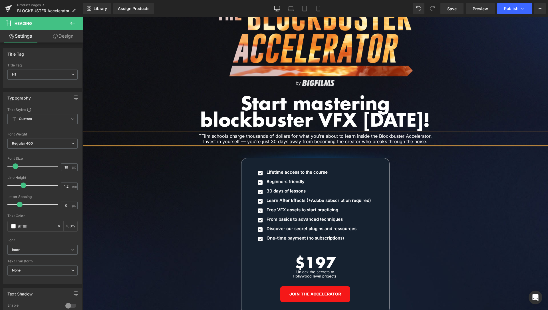
click at [198, 134] on h1 "TFilm schools charge thousands of dollars for what you’re about to learn inside…" at bounding box center [315, 139] width 294 height 11
drag, startPoint x: 207, startPoint y: 123, endPoint x: 196, endPoint y: 123, distance: 10.6
click at [196, 134] on h1 "Film schools charge thousands of dollars for what you’re about to learn inside …" at bounding box center [315, 139] width 294 height 11
drag, startPoint x: 239, startPoint y: 130, endPoint x: 243, endPoint y: 130, distance: 4.0
click at [243, 134] on h1 "Schools charge thousands of dollars for what you’re about to learn inside the B…" at bounding box center [315, 139] width 294 height 11
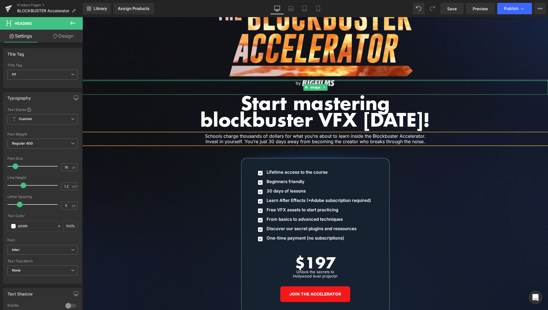
click at [456, 80] on div at bounding box center [316, 80] width 466 height 1
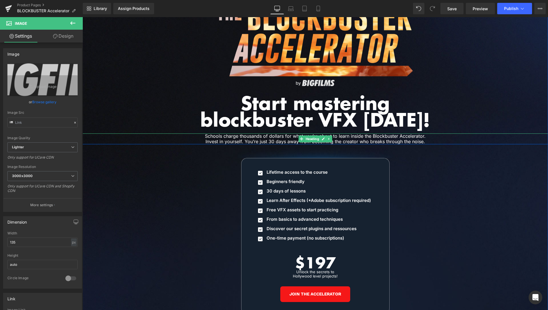
click at [426, 134] on h1 "Schools charge thousands of dollars for what you’re about to learn inside the B…" at bounding box center [315, 139] width 294 height 11
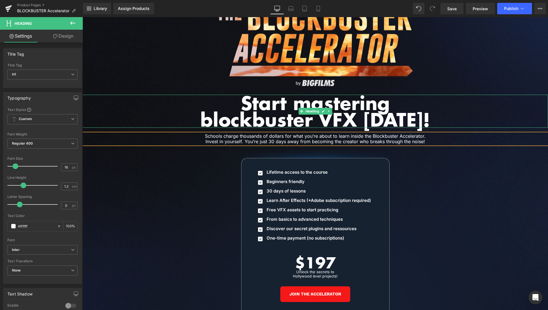
click at [468, 95] on h1 "Start mastering" at bounding box center [316, 103] width 466 height 17
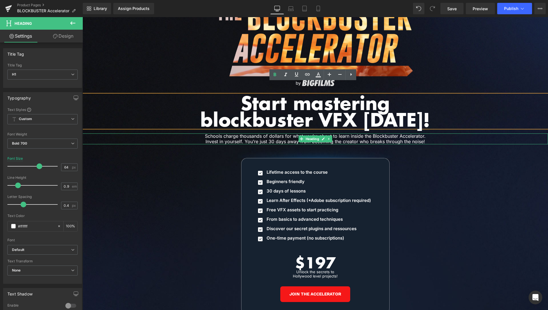
click at [272, 134] on h1 "Schools charge thousands of dollars for what you’re about to learn inside the B…" at bounding box center [315, 139] width 294 height 11
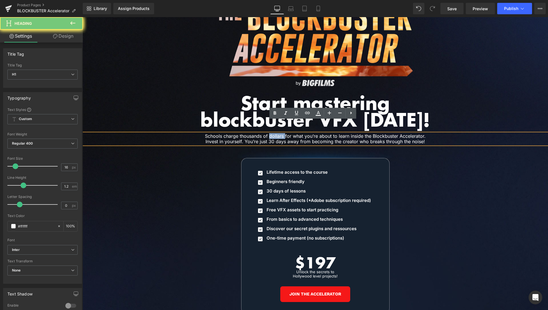
click at [272, 134] on h1 "Schools charge thousands of dollars for what you’re about to learn inside the B…" at bounding box center [315, 139] width 294 height 11
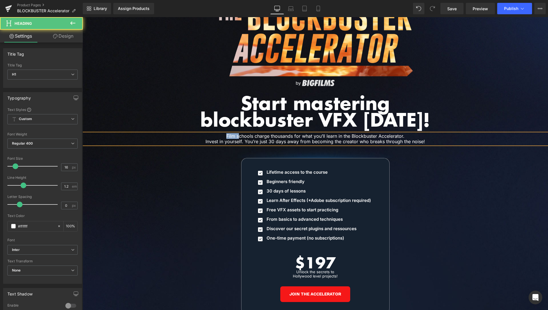
drag, startPoint x: 224, startPoint y: 123, endPoint x: 237, endPoint y: 123, distance: 13.4
click at [237, 134] on h1 "Film schools charge thousands for what you’ll learn in the Blockbuster Accelera…" at bounding box center [315, 139] width 294 height 11
click at [473, 95] on h1 "Start mastering" at bounding box center [316, 103] width 466 height 17
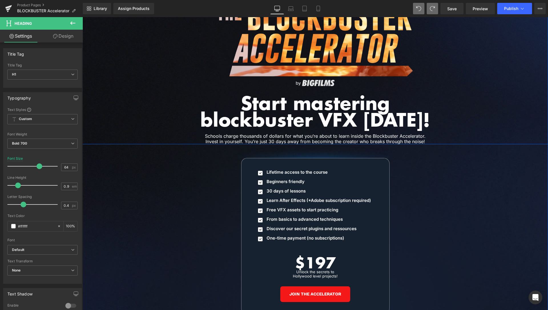
click at [333, 134] on h1 "Schools charge thousands of dollars for what you’re about to learn inside the B…" at bounding box center [315, 139] width 294 height 11
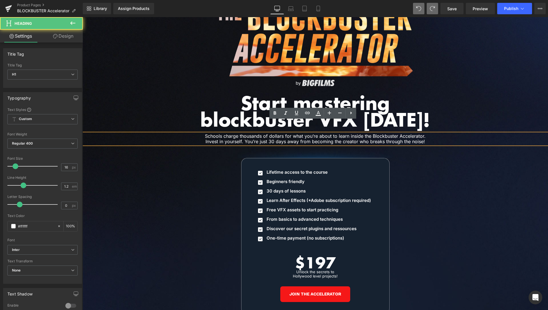
click at [352, 134] on h1 "Schools charge thousands of dollars for what you’re about to learn inside the B…" at bounding box center [315, 139] width 294 height 11
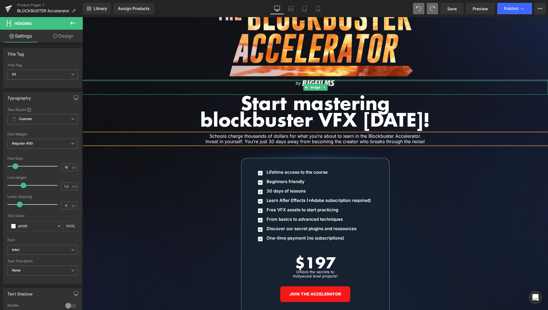
click at [182, 63] on div at bounding box center [316, 39] width 466 height 76
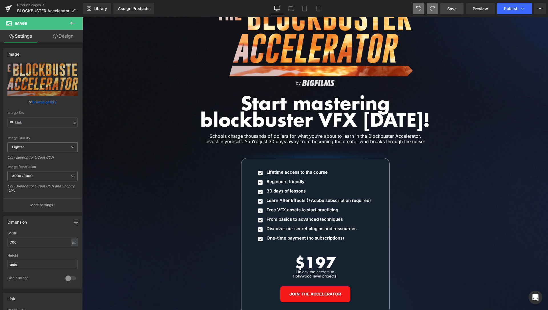
click at [450, 11] on span "Save" at bounding box center [452, 9] width 9 height 6
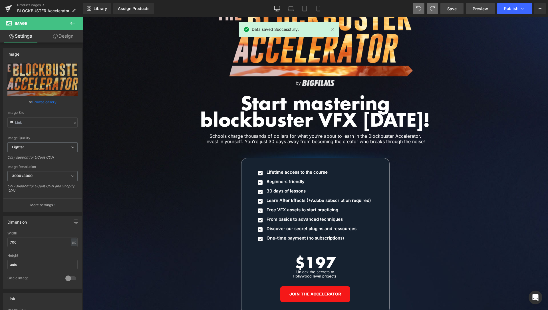
click at [475, 9] on span "Preview" at bounding box center [480, 9] width 15 height 6
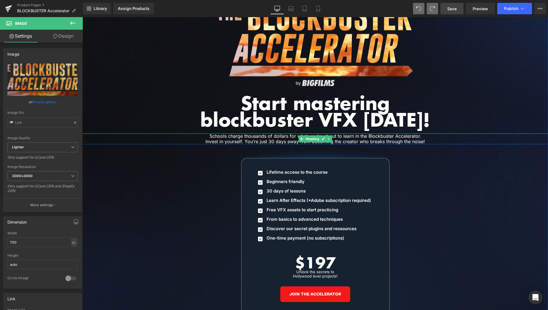
click at [357, 134] on h1 "Schools charge thousands of dollars for what you’re about to learn in the Block…" at bounding box center [315, 139] width 294 height 11
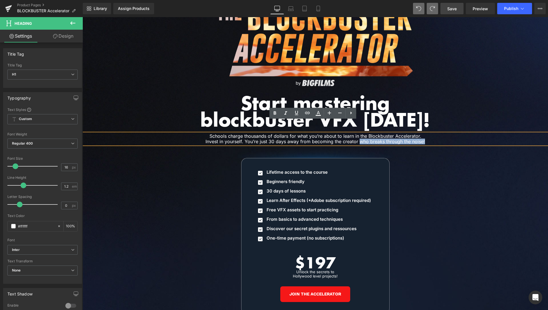
drag, startPoint x: 357, startPoint y: 129, endPoint x: 423, endPoint y: 129, distance: 65.7
click at [423, 134] on h1 "Schools charge thousands of dollars for what you’re about to learn in the Block…" at bounding box center [315, 139] width 294 height 11
click at [298, 115] on icon at bounding box center [296, 113] width 7 height 7
click at [320, 134] on h1 "Schools charge thousands of dollars for what you’re about to learn in the Block…" at bounding box center [315, 139] width 294 height 11
click at [455, 9] on span "Save" at bounding box center [452, 9] width 9 height 6
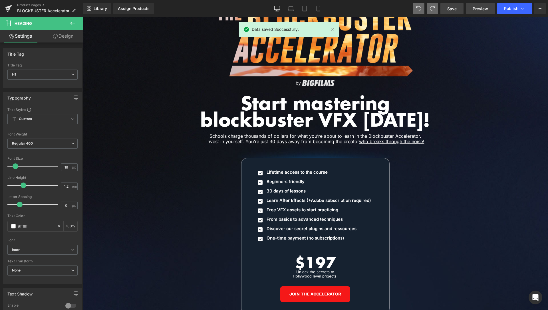
click at [483, 8] on span "Preview" at bounding box center [480, 9] width 15 height 6
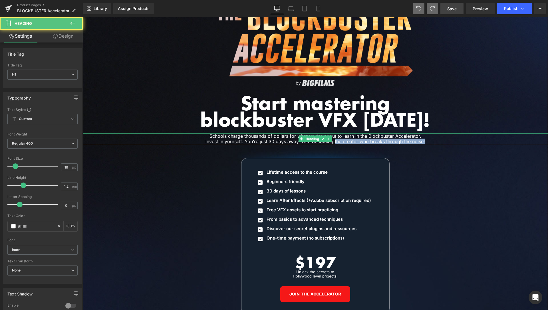
drag, startPoint x: 331, startPoint y: 129, endPoint x: 425, endPoint y: 129, distance: 93.4
click at [425, 134] on h1 "Schools charge thousands of dollars for what you’re about to learn in the Block…" at bounding box center [315, 139] width 294 height 11
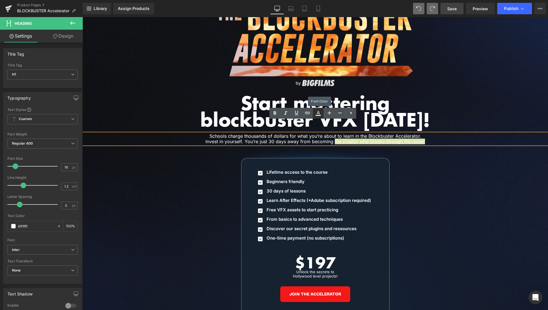
click at [316, 112] on icon at bounding box center [318, 113] width 7 height 7
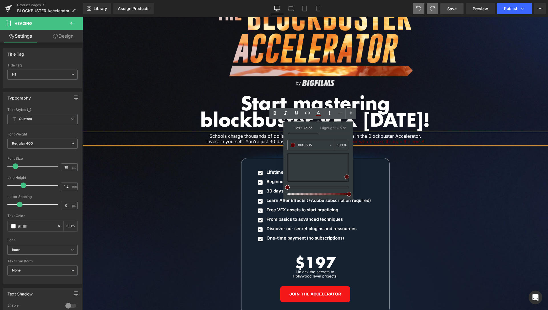
drag, startPoint x: 400, startPoint y: 183, endPoint x: 372, endPoint y: 191, distance: 28.6
click at [372, 191] on div "Icon Lifetime access to the course Text Block Icon Beginners friendly Text Bloc…" at bounding box center [313, 207] width 142 height 75
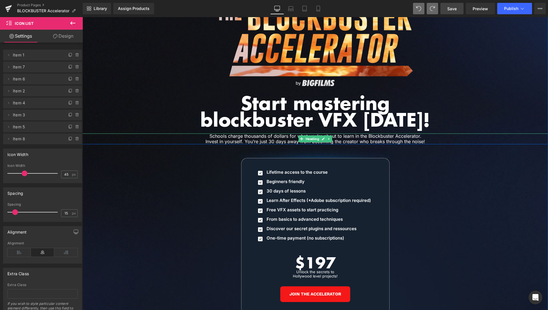
click at [331, 134] on h1 "Schools charge thousands of dollars for what you’re about to learn in the Block…" at bounding box center [315, 139] width 294 height 11
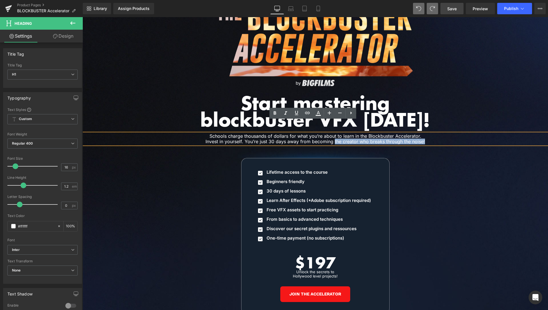
drag, startPoint x: 332, startPoint y: 129, endPoint x: 429, endPoint y: 129, distance: 97.1
click at [429, 134] on h1 "Schools charge thousands of dollars for what you’re about to learn in the Block…" at bounding box center [315, 139] width 294 height 11
click at [316, 113] on icon at bounding box center [318, 113] width 7 height 7
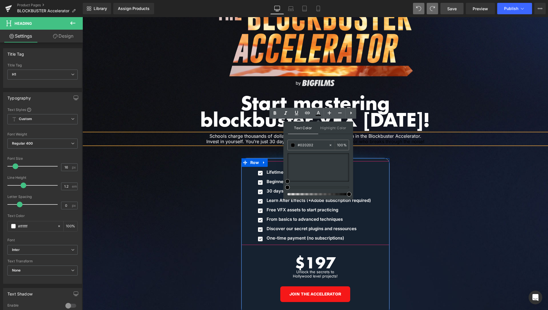
drag, startPoint x: 373, startPoint y: 194, endPoint x: 278, endPoint y: 196, distance: 94.3
click at [285, 185] on div "Text Color Highlight Color #333333 #ffffff 100 % transparent 0 %" at bounding box center [319, 161] width 70 height 78
click at [330, 129] on span "Highlight Color" at bounding box center [333, 128] width 30 height 12
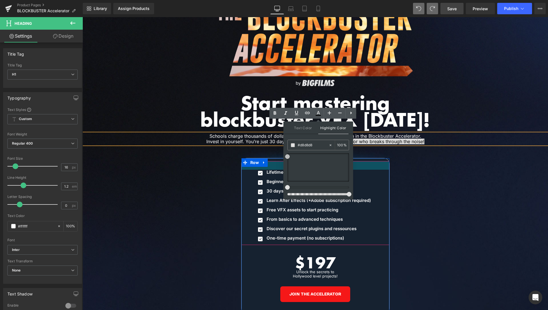
drag, startPoint x: 377, startPoint y: 178, endPoint x: 279, endPoint y: 153, distance: 100.9
click at [282, 161] on div at bounding box center [316, 165] width 148 height 9
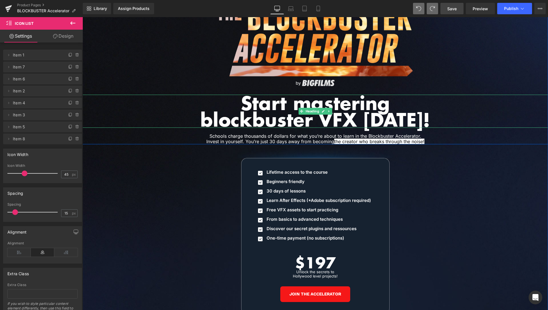
click at [441, 98] on h1 "Start mastering" at bounding box center [316, 103] width 466 height 17
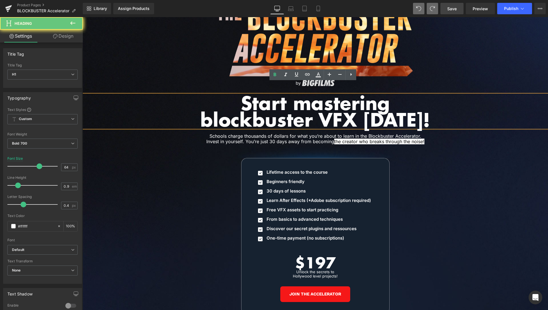
click at [451, 115] on h1 "blockbuster VFX [DATE]!" at bounding box center [316, 119] width 466 height 17
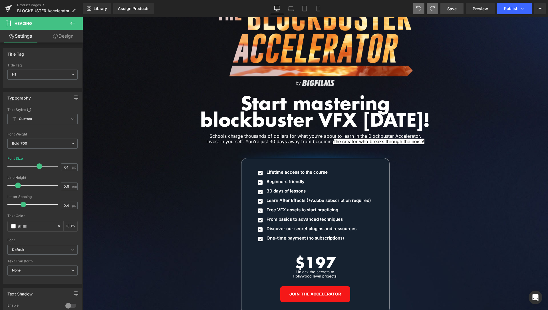
click at [452, 7] on span "Save" at bounding box center [452, 9] width 9 height 6
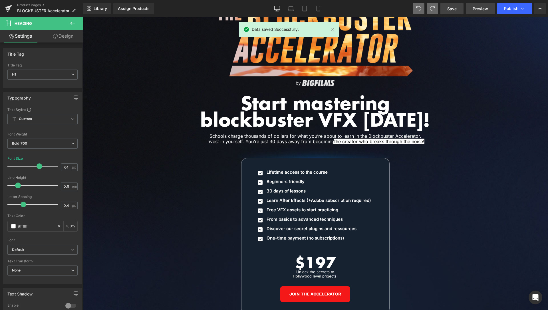
click at [482, 8] on span "Preview" at bounding box center [480, 9] width 15 height 6
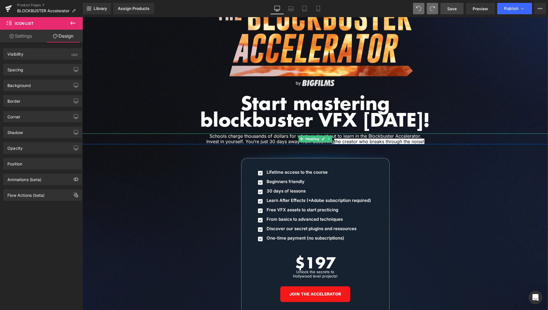
click at [370, 139] on span "the creator who breaks through the noise!" at bounding box center [379, 142] width 90 height 6
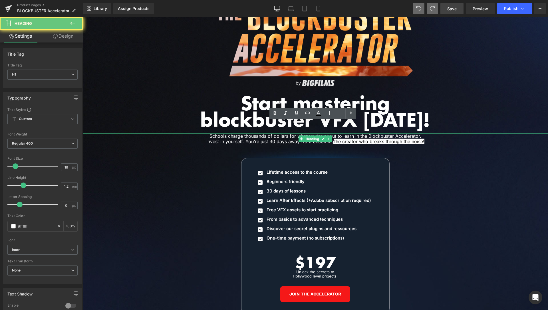
click at [370, 139] on span "the creator who breaks through the noise!" at bounding box center [379, 142] width 90 height 6
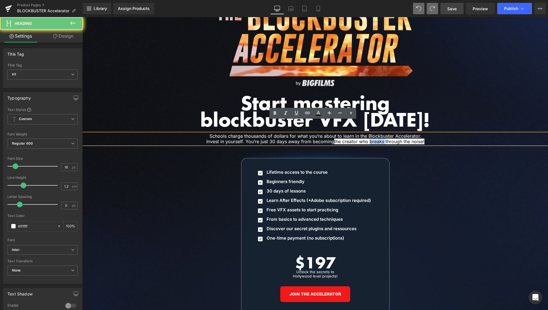
click at [377, 139] on span "the creator who breaks through the noise!" at bounding box center [379, 142] width 90 height 6
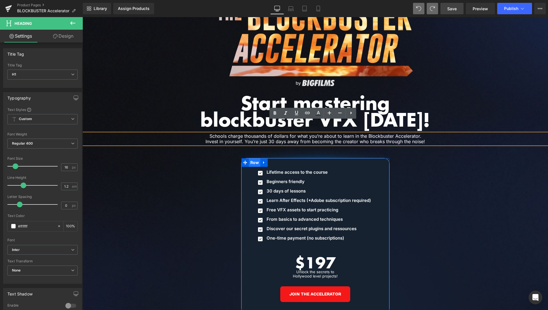
click at [251, 159] on span "Row" at bounding box center [255, 163] width 12 height 9
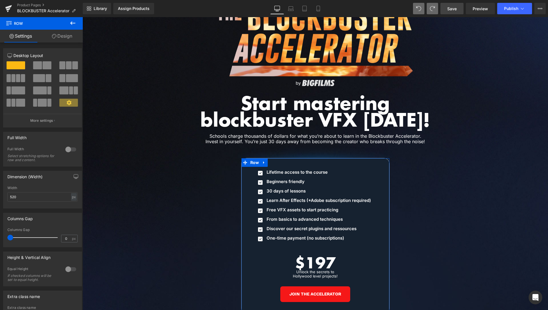
click at [69, 35] on link "Design" at bounding box center [61, 36] width 41 height 13
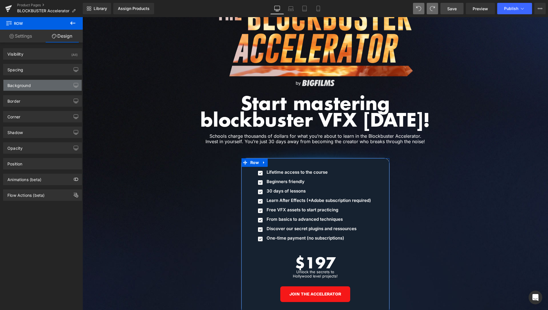
click at [26, 87] on div "Background" at bounding box center [18, 84] width 23 height 8
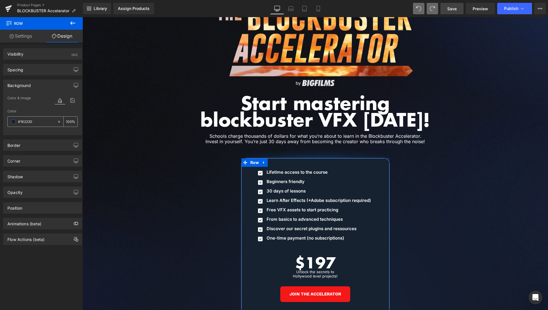
click at [34, 121] on input "#162230" at bounding box center [36, 122] width 37 height 6
click at [264, 134] on h1 "Schools charge thousands of dollars for what you’re about to learn in the Block…" at bounding box center [315, 139] width 294 height 11
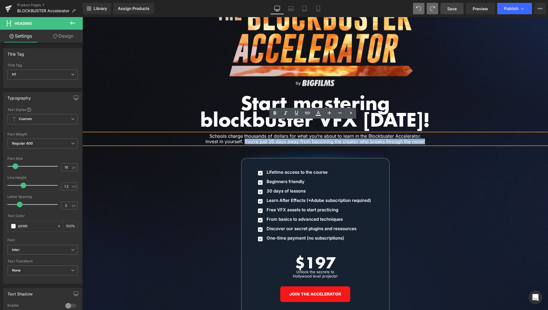
drag, startPoint x: 243, startPoint y: 130, endPoint x: 432, endPoint y: 130, distance: 189.4
click at [432, 134] on h1 "Schools charge thousands of dollars for what you’re about to learn in the Block…" at bounding box center [315, 139] width 294 height 11
click at [319, 114] on icon at bounding box center [318, 112] width 3 height 3
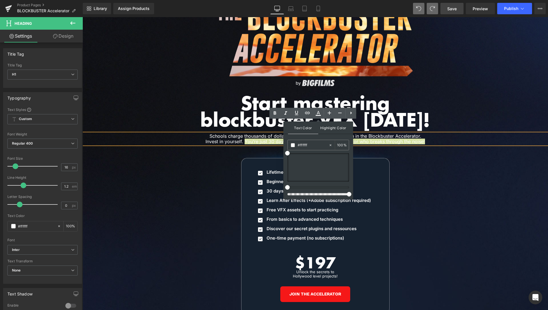
click at [326, 128] on span "Highlight Color" at bounding box center [333, 128] width 30 height 12
click at [322, 143] on input "transparent" at bounding box center [313, 145] width 31 height 6
paste input "#162230"
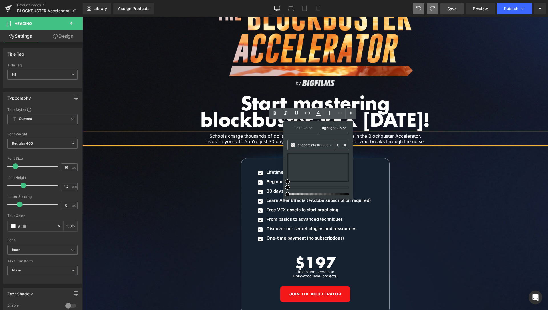
click at [330, 145] on icon at bounding box center [331, 145] width 4 height 4
click at [318, 145] on input "transparent#162230" at bounding box center [313, 145] width 31 height 6
paste input "#162230"
drag, startPoint x: 324, startPoint y: 144, endPoint x: 266, endPoint y: 145, distance: 58.3
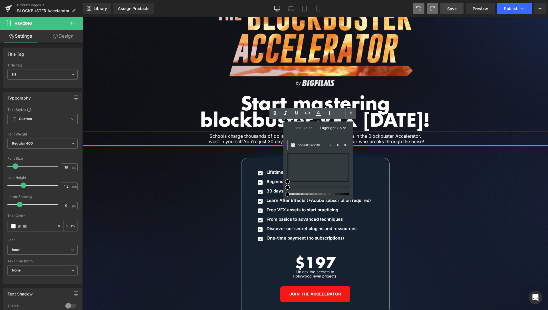
click at [298, 145] on input "none#162230" at bounding box center [313, 145] width 31 height 6
paste input "text"
type input "#162230"
click at [422, 152] on div "Image Image Start mastering blockbuster VFX today! Heading Schools charge thous…" at bounding box center [316, 233] width 466 height 496
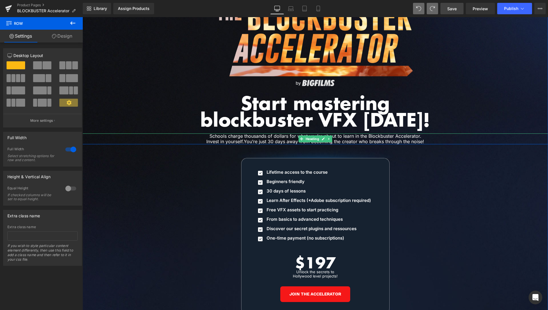
click at [371, 139] on span "You’re just 30 days away from becoming the creator who breaks through the noise!" at bounding box center [334, 142] width 180 height 6
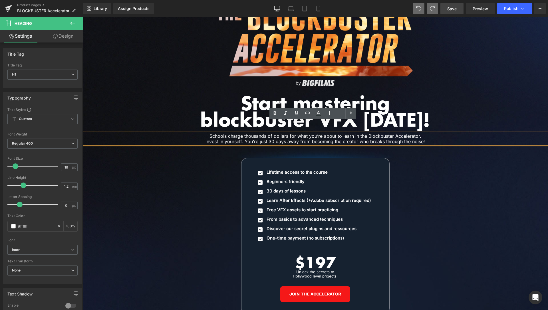
click at [450, 10] on span "Save" at bounding box center [452, 9] width 9 height 6
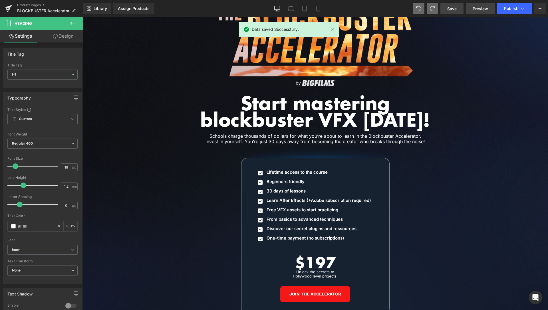
click at [486, 8] on span "Preview" at bounding box center [480, 9] width 15 height 6
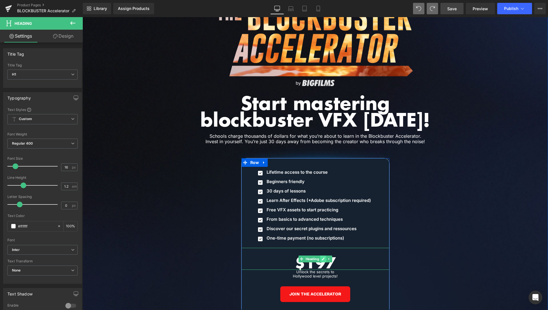
click at [322, 258] on icon at bounding box center [323, 259] width 3 height 3
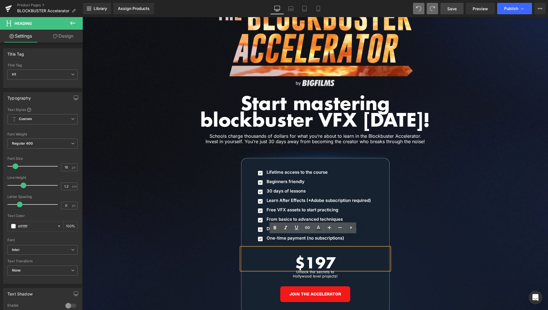
drag, startPoint x: 310, startPoint y: 249, endPoint x: 322, endPoint y: 249, distance: 12.9
click at [322, 255] on h1 "$197" at bounding box center [316, 262] width 148 height 15
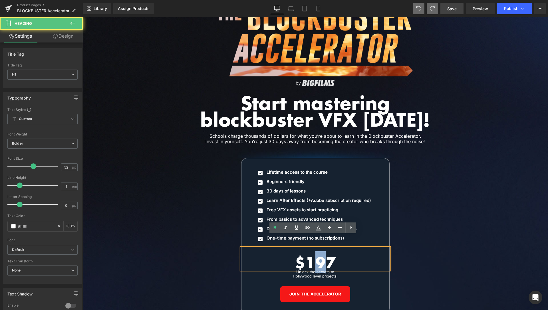
click at [324, 255] on h1 "$197" at bounding box center [316, 262] width 148 height 15
drag, startPoint x: 324, startPoint y: 247, endPoint x: 312, endPoint y: 248, distance: 11.2
click at [312, 255] on h1 "$197" at bounding box center [316, 262] width 148 height 15
drag, startPoint x: 310, startPoint y: 248, endPoint x: 320, endPoint y: 247, distance: 10.0
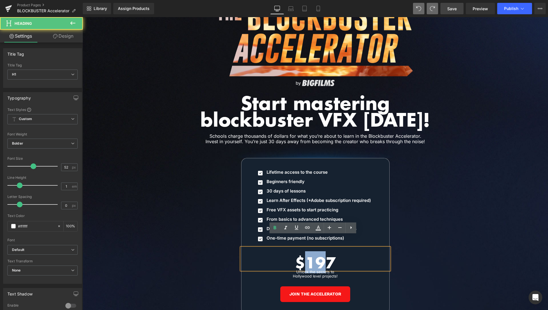
click at [320, 255] on h1 "$197" at bounding box center [316, 262] width 148 height 15
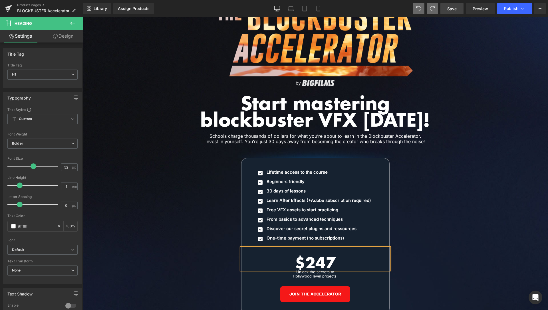
click at [470, 165] on div "Image Image Start mastering blockbuster VFX today! Heading Schools charge thous…" at bounding box center [316, 233] width 466 height 496
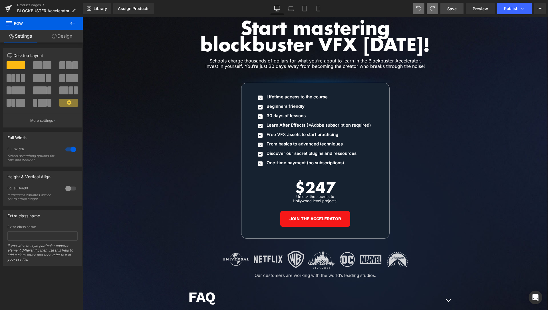
scroll to position [2735, 0]
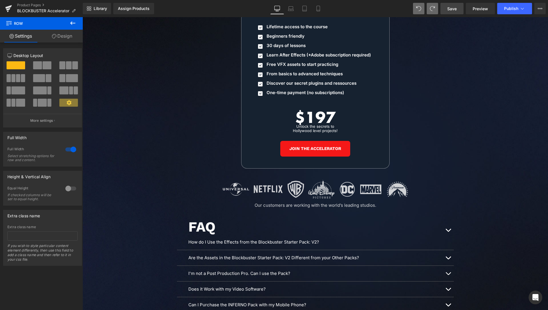
click at [454, 8] on span "Save" at bounding box center [452, 9] width 9 height 6
click at [35, 5] on link "Product Pages" at bounding box center [50, 5] width 66 height 5
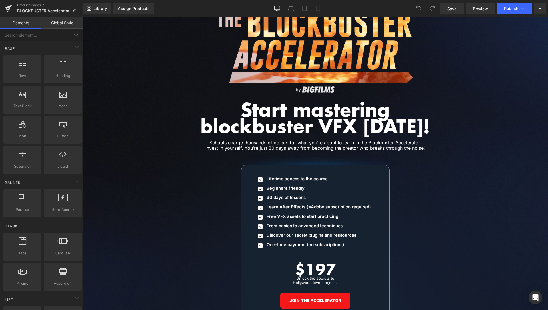
scroll to position [2699, 0]
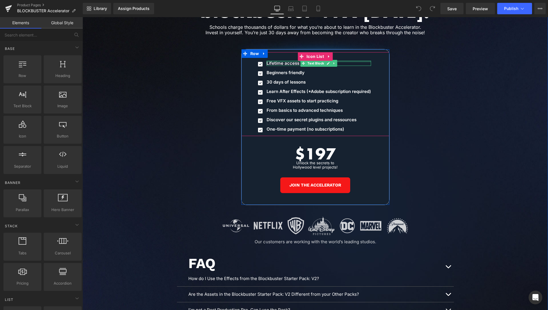
click at [282, 61] on p "Lifetime access to the course" at bounding box center [319, 63] width 105 height 5
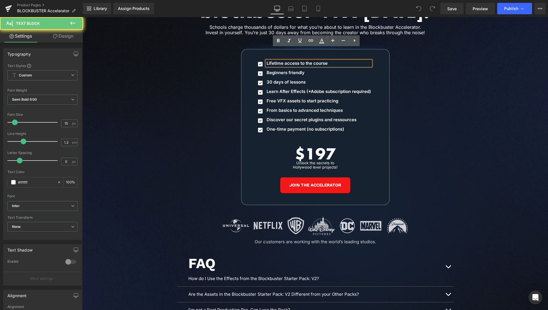
click at [282, 61] on p "Lifetime access to the course" at bounding box center [319, 63] width 105 height 5
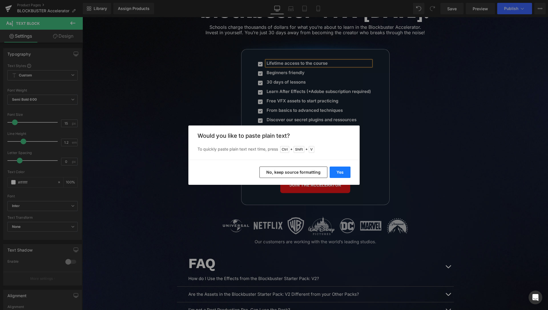
click at [343, 172] on button "Yes" at bounding box center [340, 172] width 21 height 11
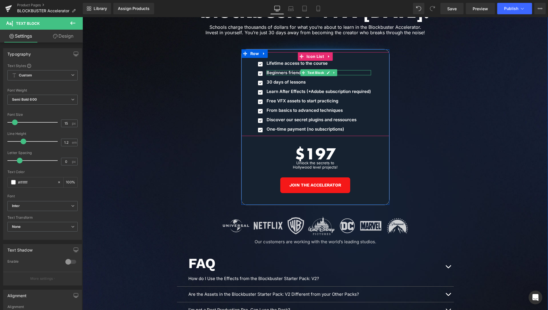
click at [276, 70] on p "Beginners friendly" at bounding box center [319, 72] width 105 height 5
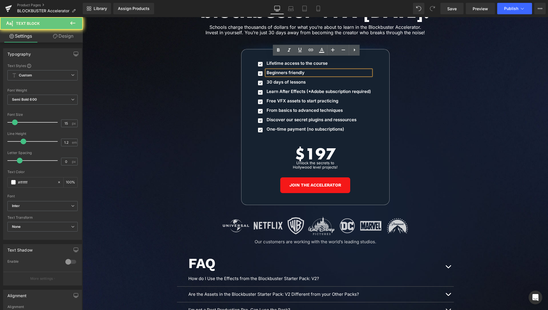
click at [276, 70] on p "Beginners friendly" at bounding box center [319, 72] width 105 height 5
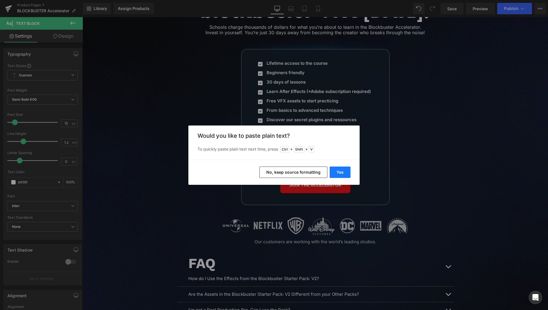
click at [347, 169] on button "Yes" at bounding box center [340, 172] width 21 height 11
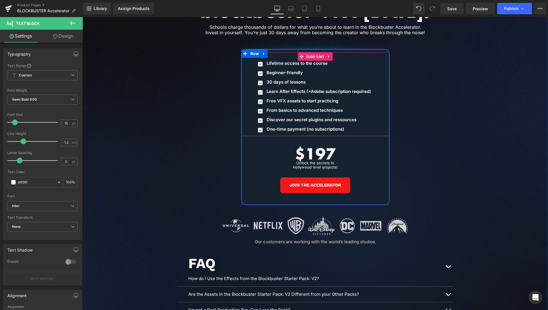
click at [278, 80] on p "30 days of lessons" at bounding box center [319, 82] width 105 height 5
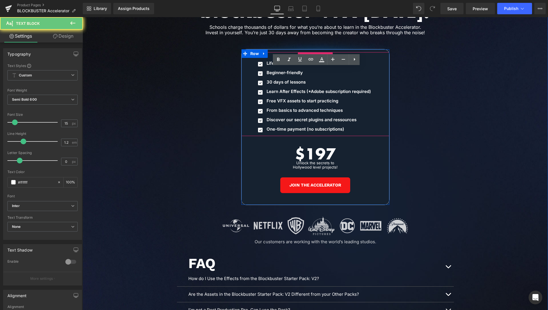
click at [278, 80] on p "30 days of lessons" at bounding box center [319, 82] width 105 height 5
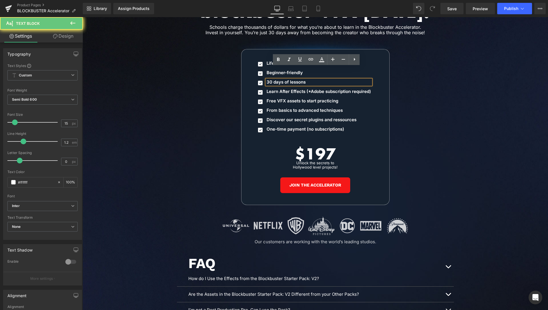
click at [278, 80] on p "30 days of lessons" at bounding box center [319, 82] width 105 height 5
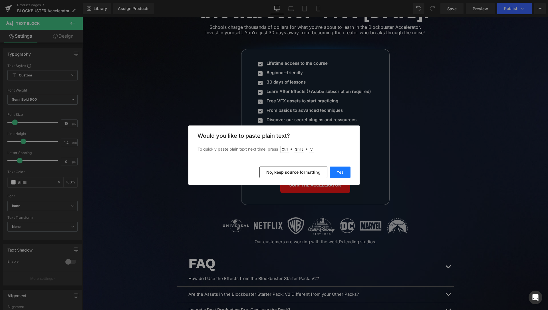
click at [338, 173] on button "Yes" at bounding box center [340, 172] width 21 height 11
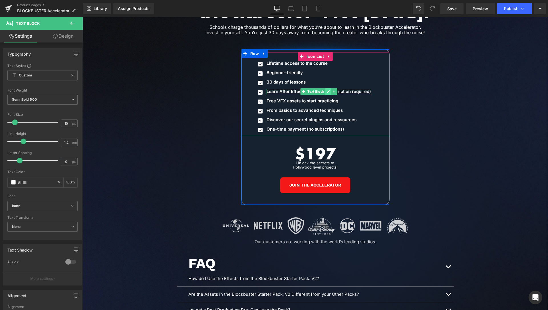
click at [327, 90] on icon at bounding box center [328, 91] width 3 height 3
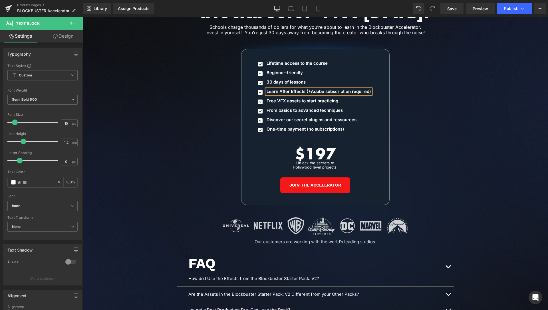
click at [326, 89] on p "Learn After Effects (*Adobe subscription required)" at bounding box center [319, 91] width 105 height 5
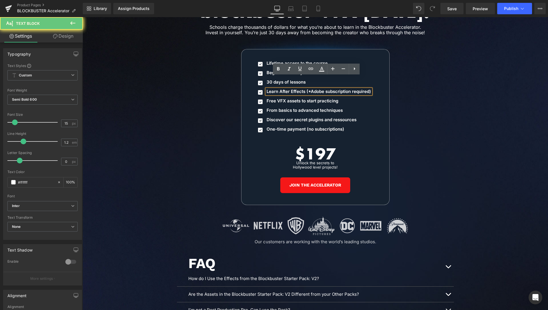
click at [326, 89] on p "Learn After Effects (*Adobe subscription required)" at bounding box center [319, 91] width 105 height 5
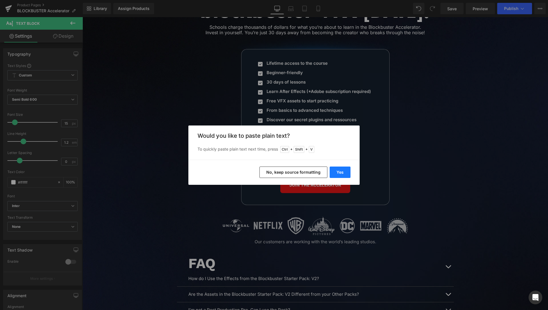
click at [340, 170] on button "Yes" at bounding box center [340, 172] width 21 height 11
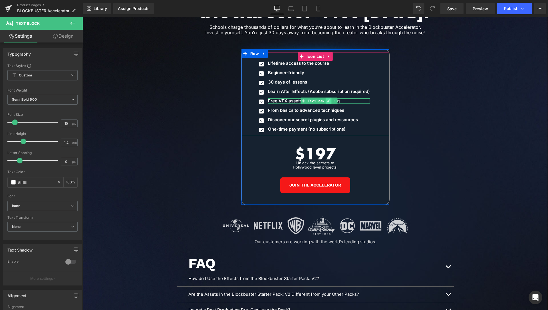
click at [326, 98] on link at bounding box center [329, 101] width 6 height 7
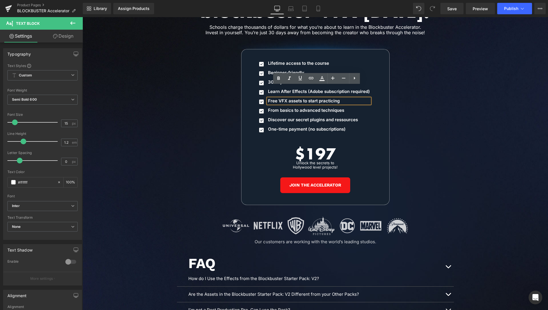
click at [324, 99] on p "Free VFX assets to start practicing" at bounding box center [319, 101] width 102 height 5
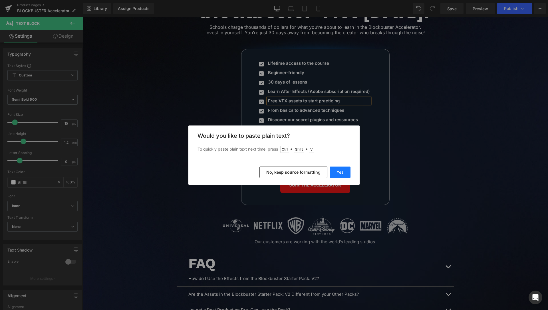
click at [337, 173] on button "Yes" at bounding box center [340, 172] width 21 height 11
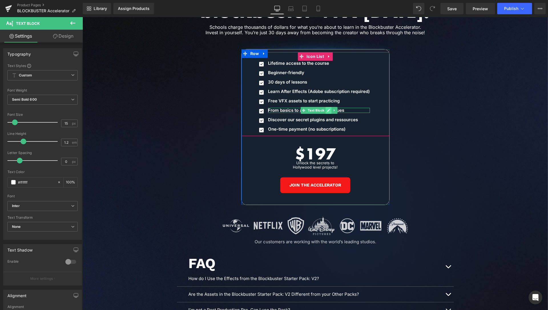
click at [326, 107] on link at bounding box center [329, 110] width 6 height 7
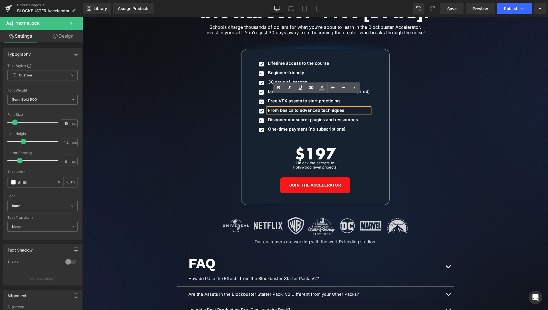
click at [306, 108] on p "From basics to advanced techniques" at bounding box center [319, 110] width 102 height 5
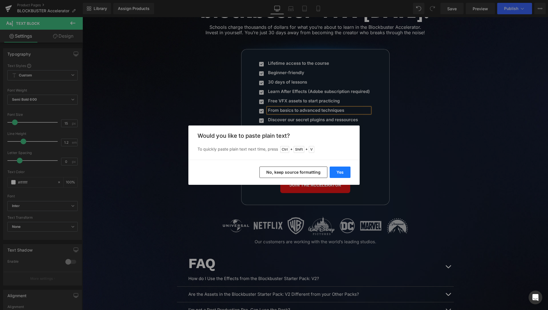
click at [342, 172] on button "Yes" at bounding box center [340, 172] width 21 height 11
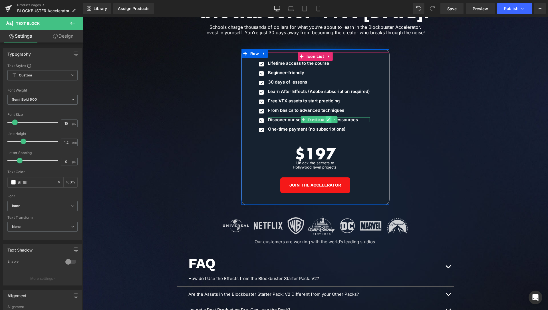
click at [328, 117] on link at bounding box center [329, 120] width 6 height 7
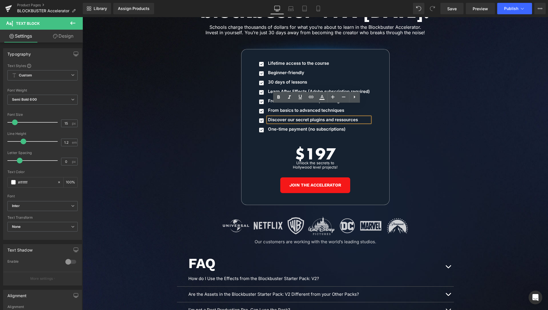
click at [328, 117] on p "Discover our secret plugins and ressources" at bounding box center [319, 119] width 102 height 5
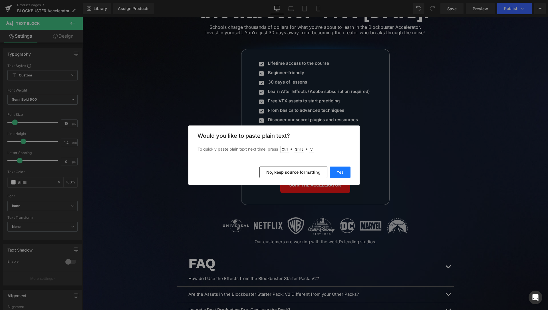
click at [342, 172] on button "Yes" at bounding box center [340, 172] width 21 height 11
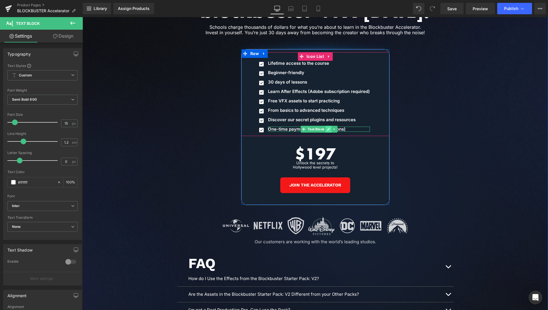
click at [327, 128] on icon at bounding box center [328, 129] width 3 height 3
click at [327, 127] on p "One-time payment (no subscriptions)" at bounding box center [319, 129] width 102 height 5
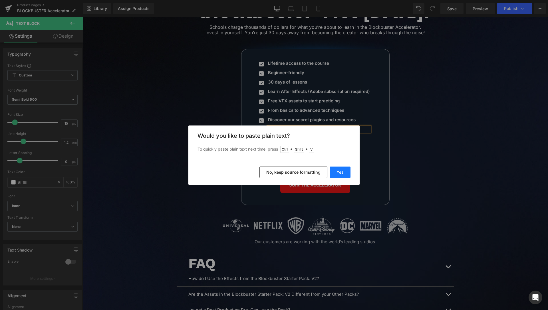
drag, startPoint x: 344, startPoint y: 172, endPoint x: 263, endPoint y: 155, distance: 82.8
click at [344, 172] on button "Yes" at bounding box center [340, 172] width 21 height 11
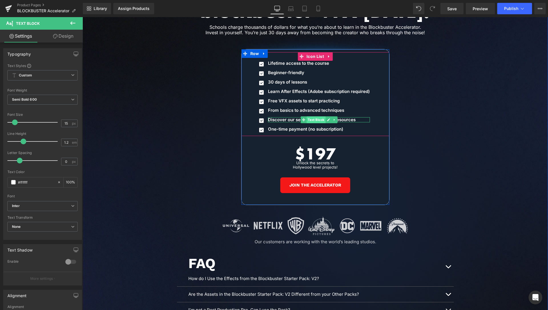
click at [315, 117] on span "Text Block" at bounding box center [316, 120] width 19 height 7
click at [315, 52] on span "Icon List" at bounding box center [315, 56] width 20 height 9
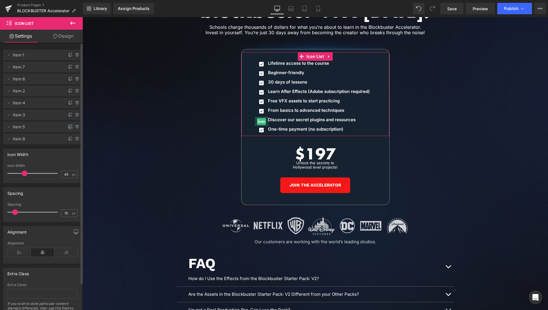
click at [68, 128] on icon at bounding box center [70, 127] width 5 height 5
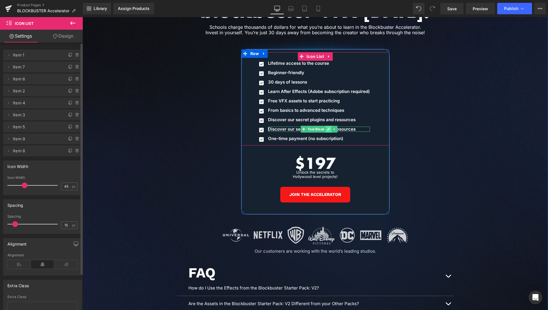
click at [326, 126] on link at bounding box center [329, 129] width 6 height 7
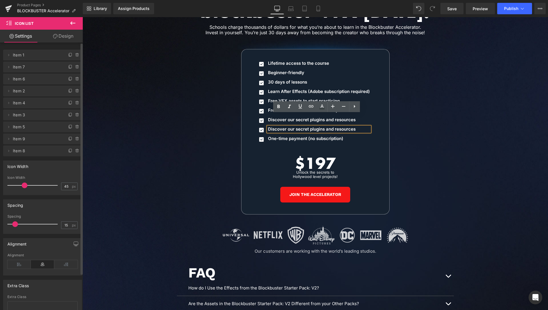
click at [320, 127] on p "Discover our secret plugins and resources" at bounding box center [319, 129] width 102 height 5
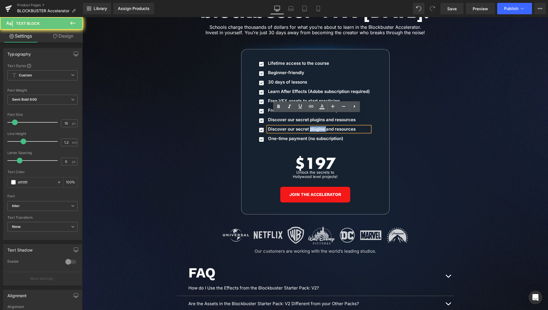
click at [320, 127] on p "Discover our secret plugins and resources" at bounding box center [319, 129] width 102 height 5
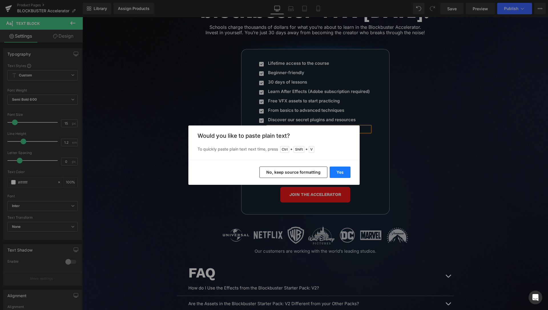
click at [340, 175] on button "Yes" at bounding box center [340, 172] width 21 height 11
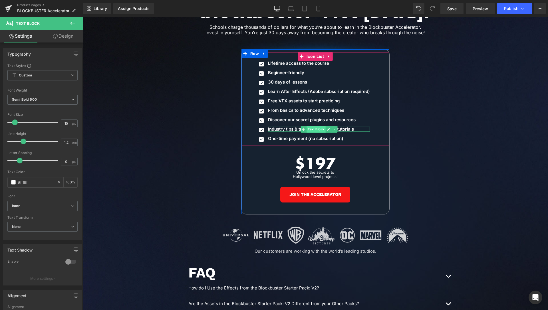
click at [309, 126] on span "Text Block" at bounding box center [316, 129] width 19 height 7
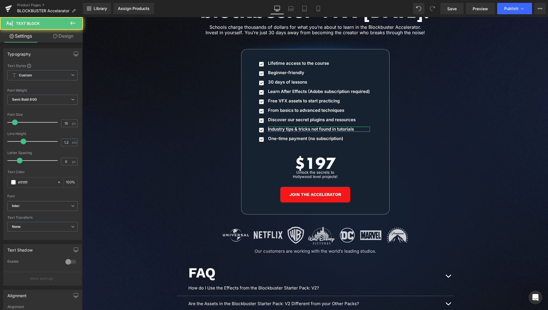
click at [65, 38] on link "Design" at bounding box center [63, 36] width 41 height 13
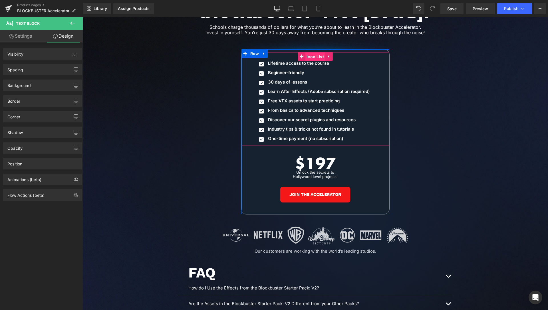
click at [316, 53] on span "Icon List" at bounding box center [315, 57] width 20 height 9
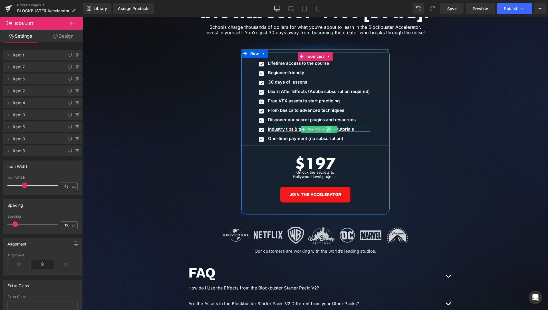
click at [326, 126] on link at bounding box center [329, 129] width 6 height 7
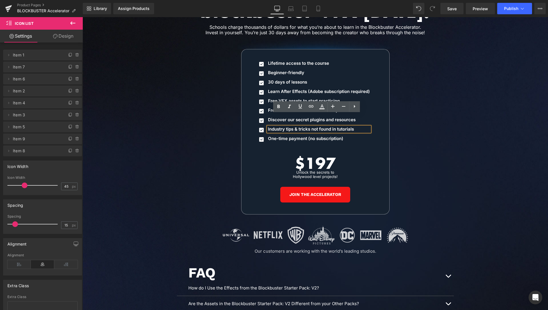
click at [323, 127] on p "Industry tips & tricks not found in tutorials" at bounding box center [319, 129] width 102 height 5
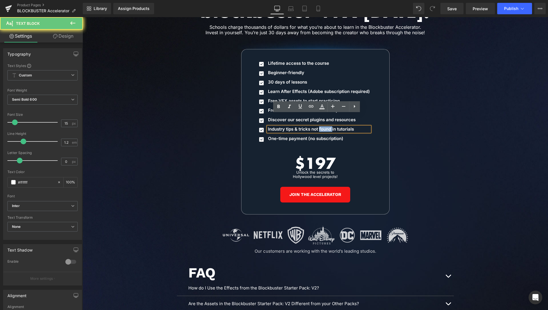
click at [323, 127] on p "Industry tips & tricks not found in tutorials" at bounding box center [319, 129] width 102 height 5
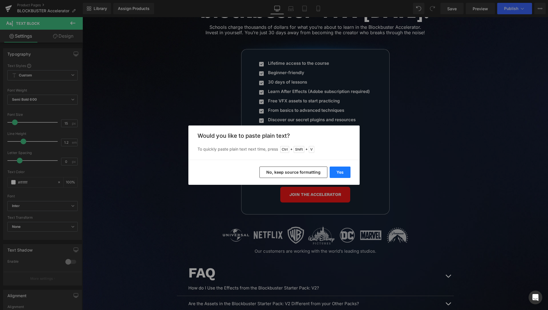
click at [337, 176] on button "Yes" at bounding box center [340, 172] width 21 height 11
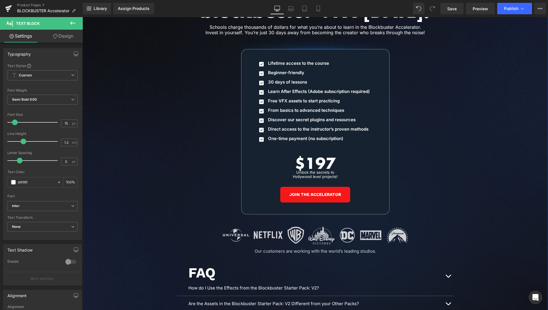
click at [456, 66] on div "Image Image Start mastering blockbuster VFX [DATE]! Heading Schools charge thou…" at bounding box center [316, 129] width 466 height 506
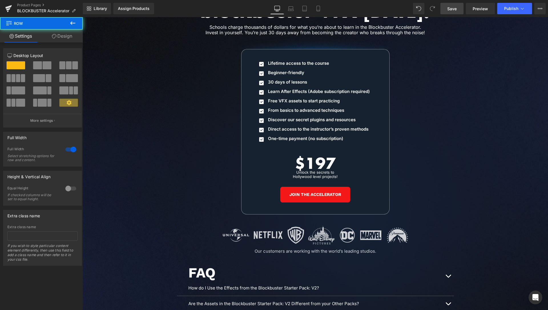
click at [455, 11] on span "Save" at bounding box center [452, 9] width 9 height 6
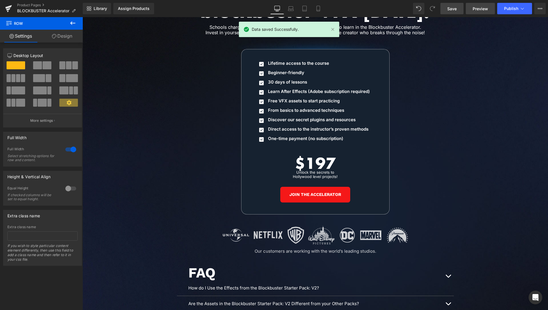
click at [484, 7] on span "Preview" at bounding box center [480, 9] width 15 height 6
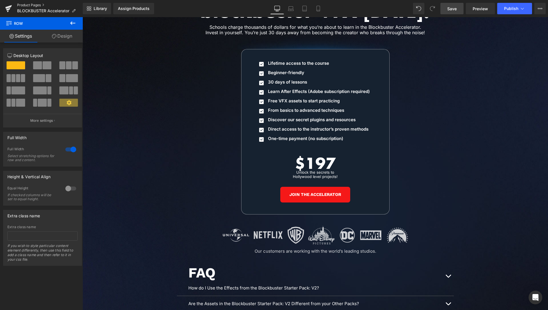
click at [31, 5] on link "Product Pages" at bounding box center [50, 5] width 66 height 5
